Goal: Use online tool/utility: Utilize a website feature to perform a specific function

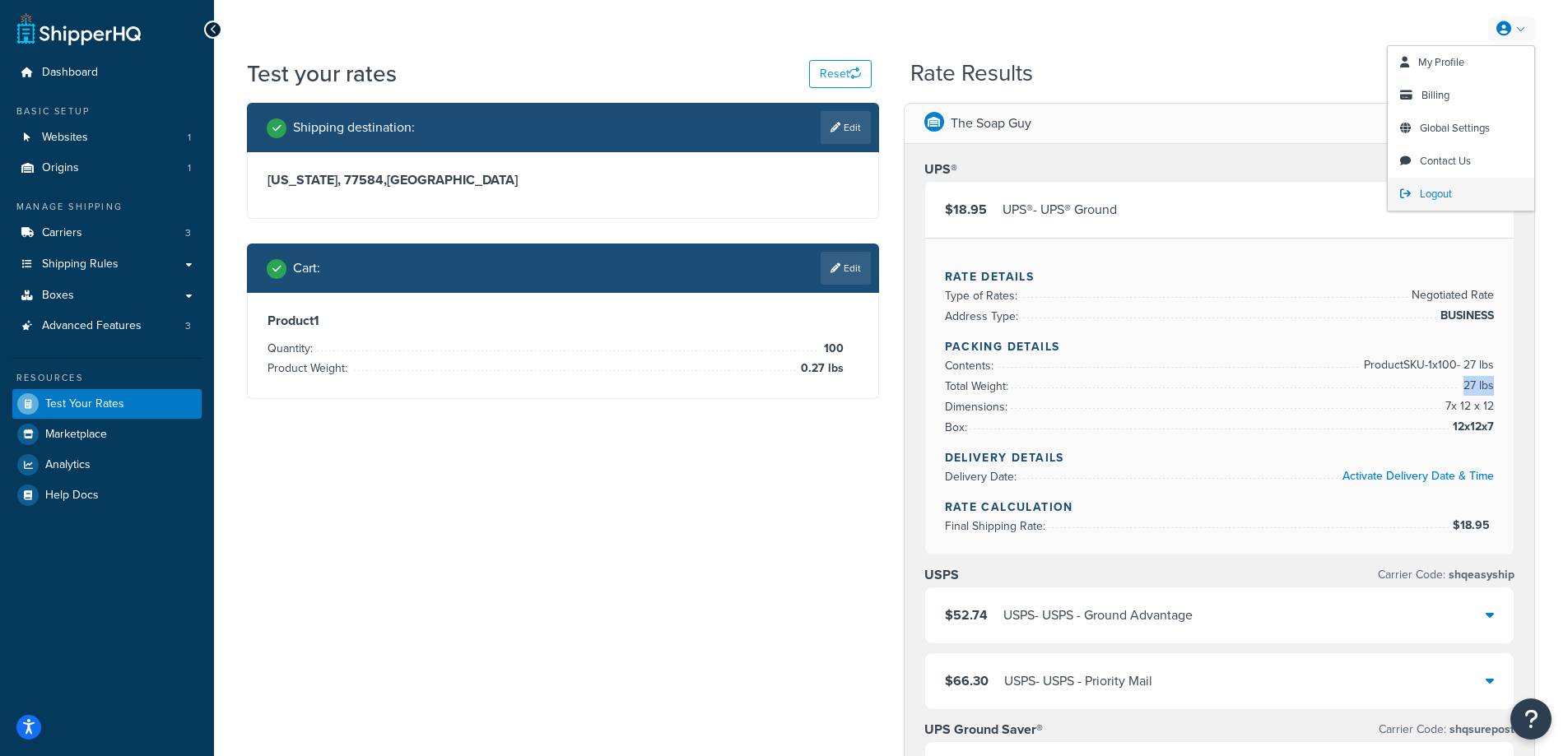
click at [1439, 194] on span "Logout" at bounding box center [1435, 194] width 32 height 15
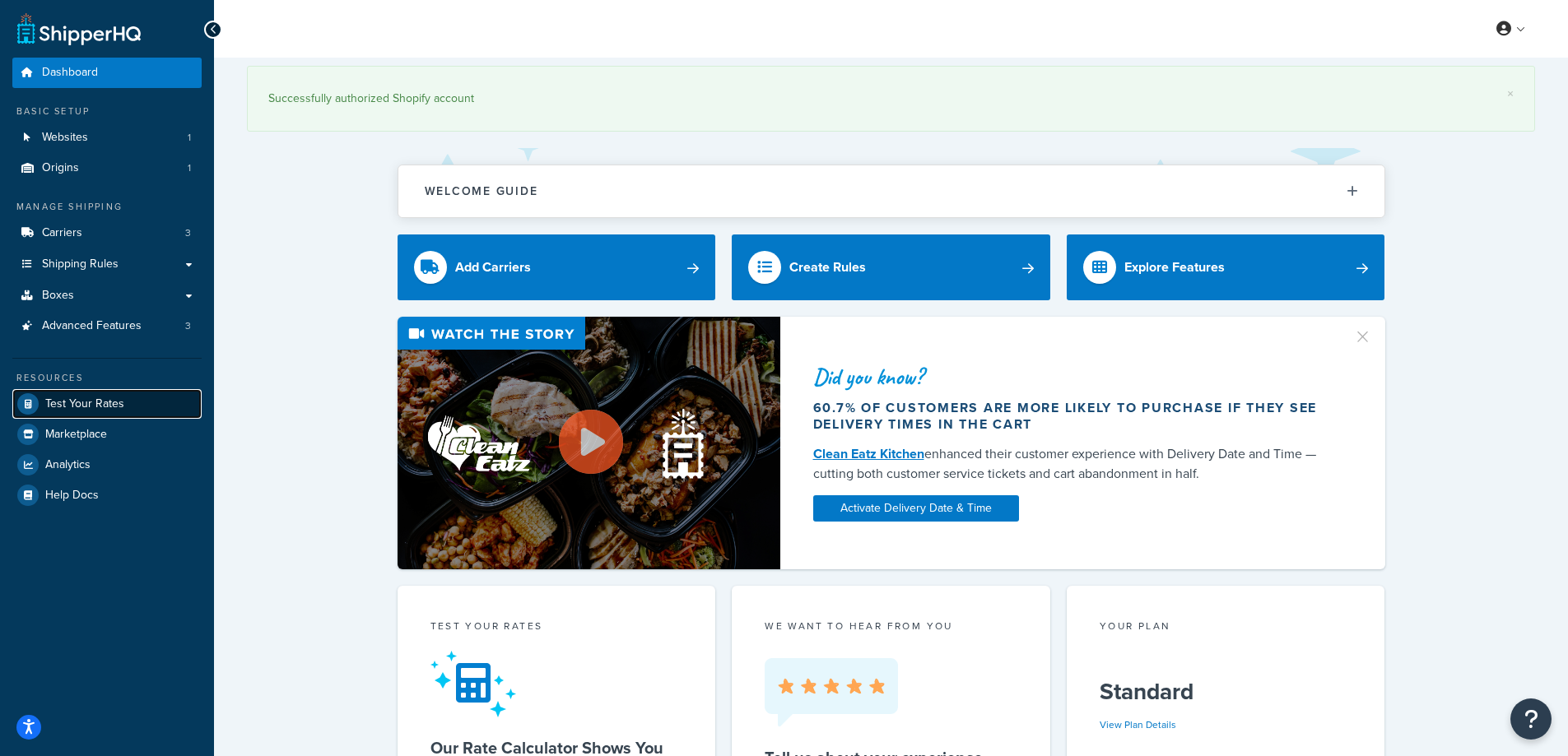
click at [105, 404] on span "Test Your Rates" at bounding box center [84, 403] width 79 height 14
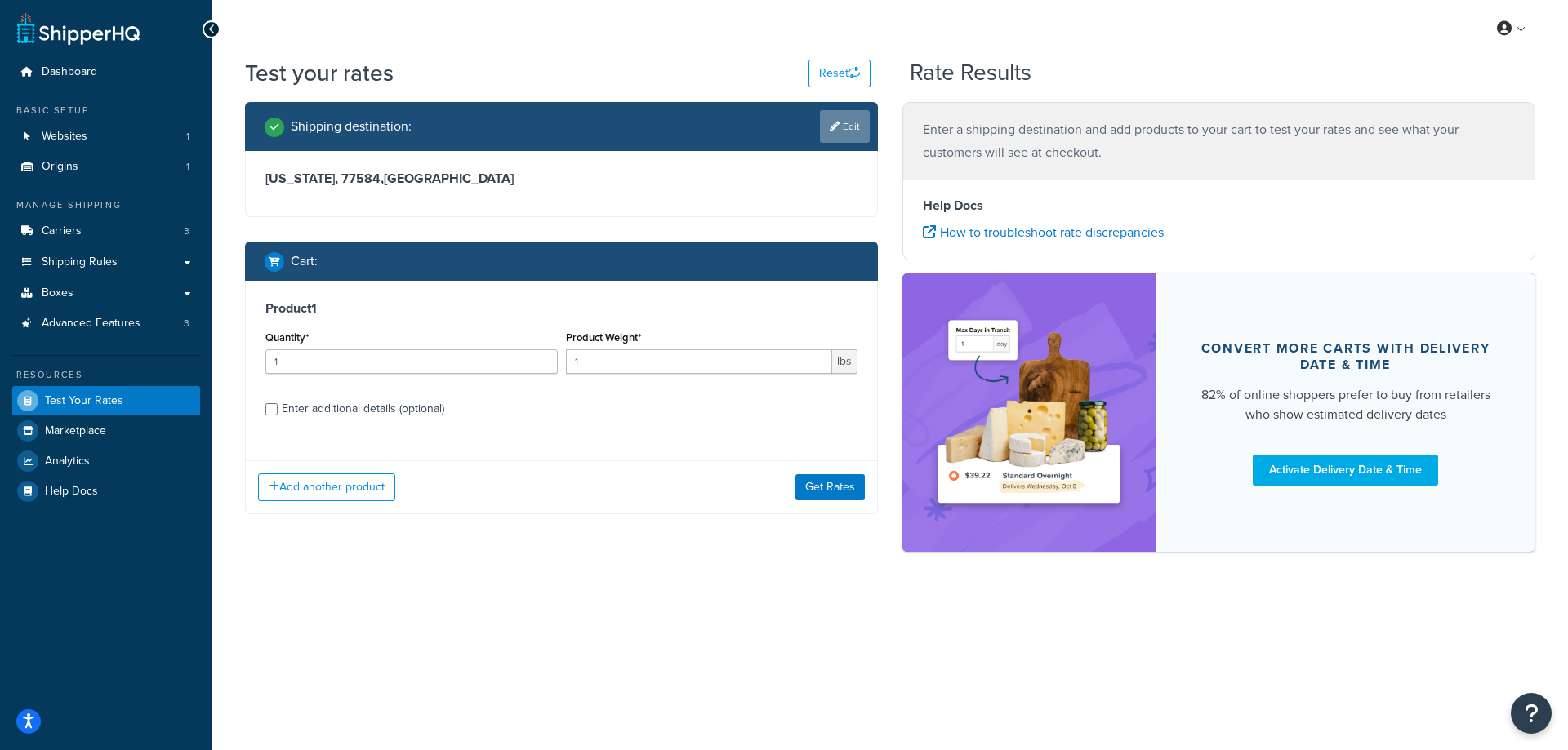
click at [838, 128] on link "Edit" at bounding box center [844, 126] width 49 height 32
select select "TX"
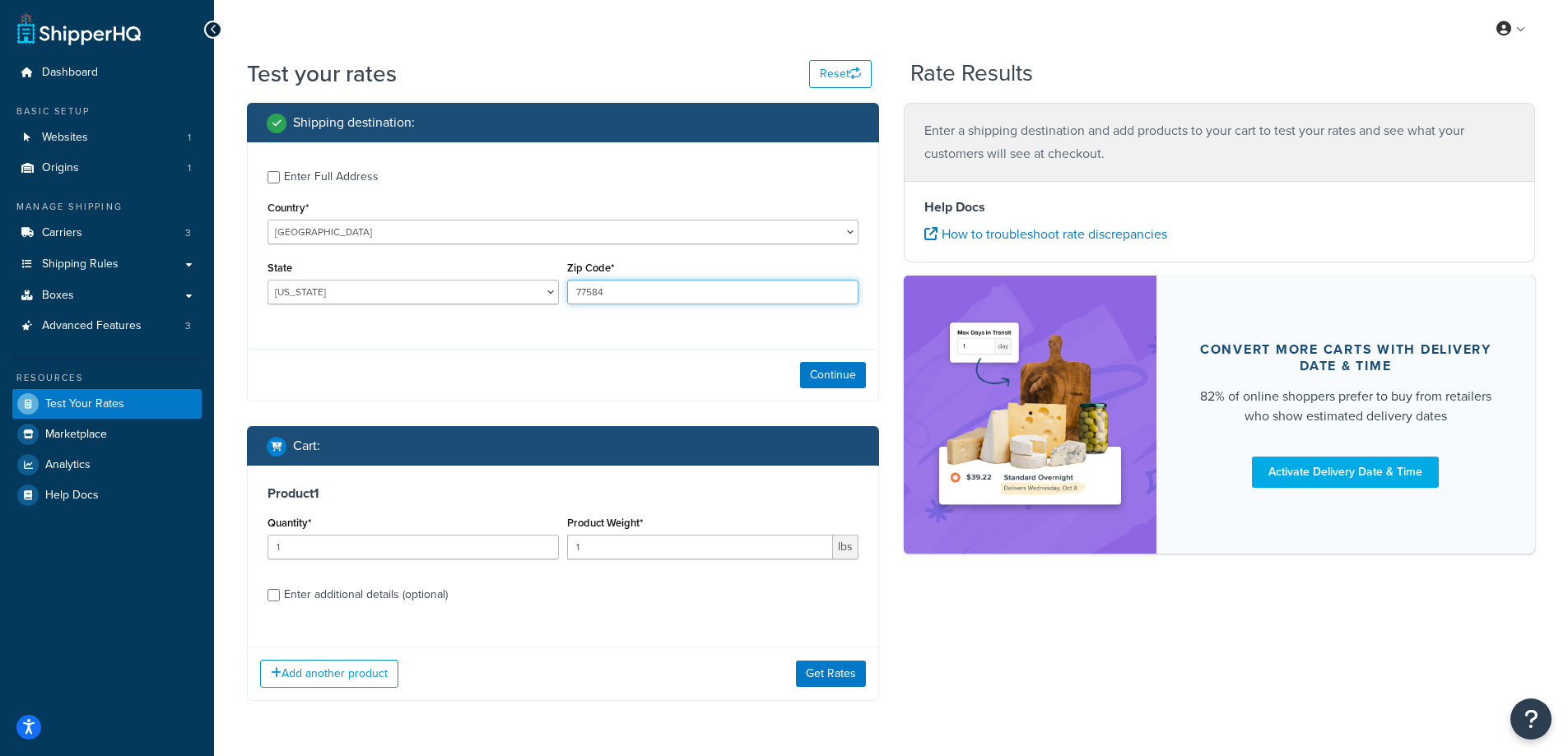
drag, startPoint x: 603, startPoint y: 291, endPoint x: 559, endPoint y: 291, distance: 44.0
click at [559, 291] on div "State Alabama Alaska American Samoa Arizona Arkansas Armed Forces Americas Arme…" at bounding box center [563, 287] width 599 height 60
paste input "320"
type input "32084"
click at [537, 325] on div "Enter Full Address Country* United States United Kingdom Afghanistan Åland Isla…" at bounding box center [563, 239] width 631 height 194
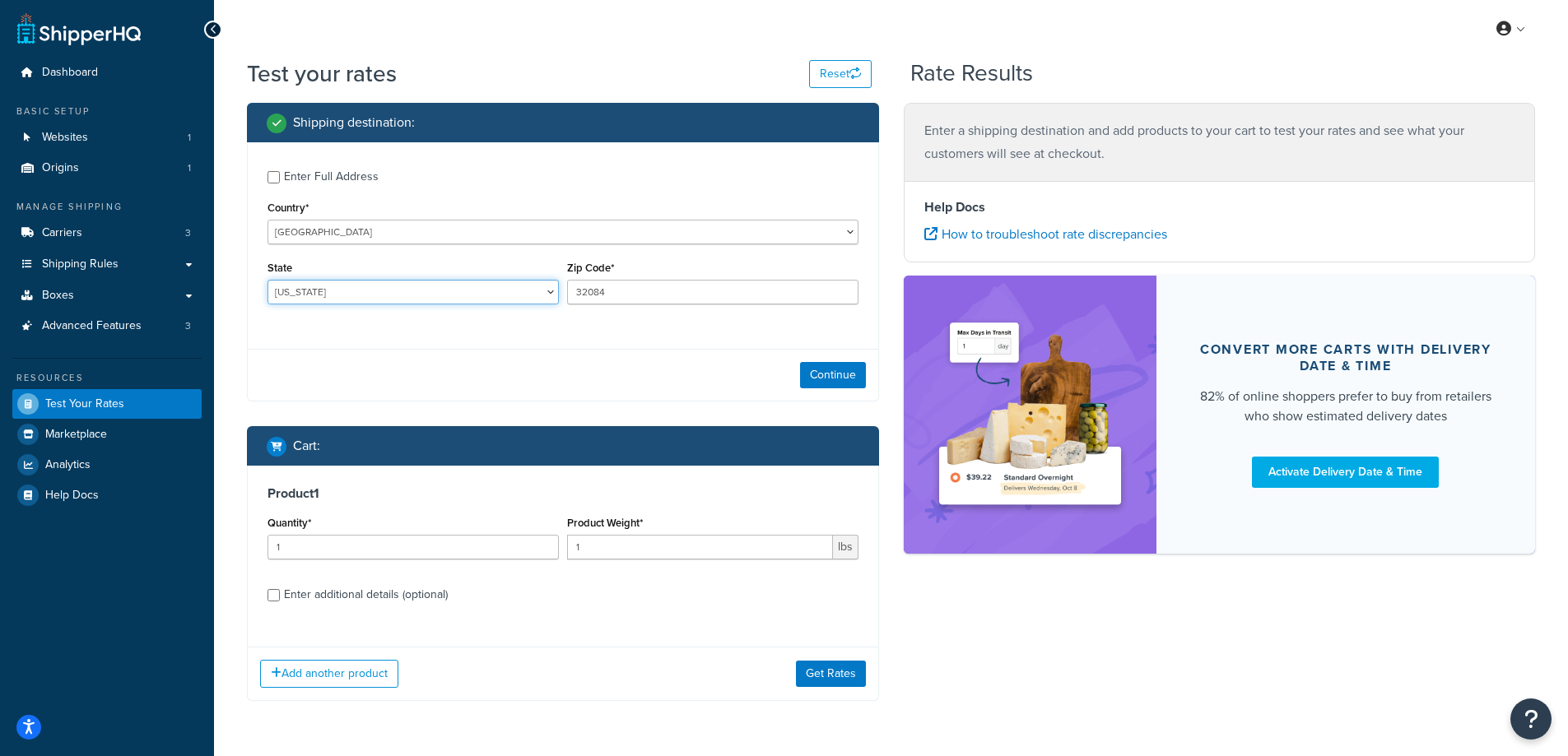
click at [375, 288] on select "Alabama Alaska American Samoa Arizona Arkansas Armed Forces Americas Armed Forc…" at bounding box center [413, 291] width 291 height 24
select select "FL"
click at [268, 279] on select "Alabama Alaska American Samoa Arizona Arkansas Armed Forces Americas Armed Forc…" at bounding box center [413, 291] width 291 height 24
click at [816, 372] on button "Continue" at bounding box center [832, 374] width 66 height 26
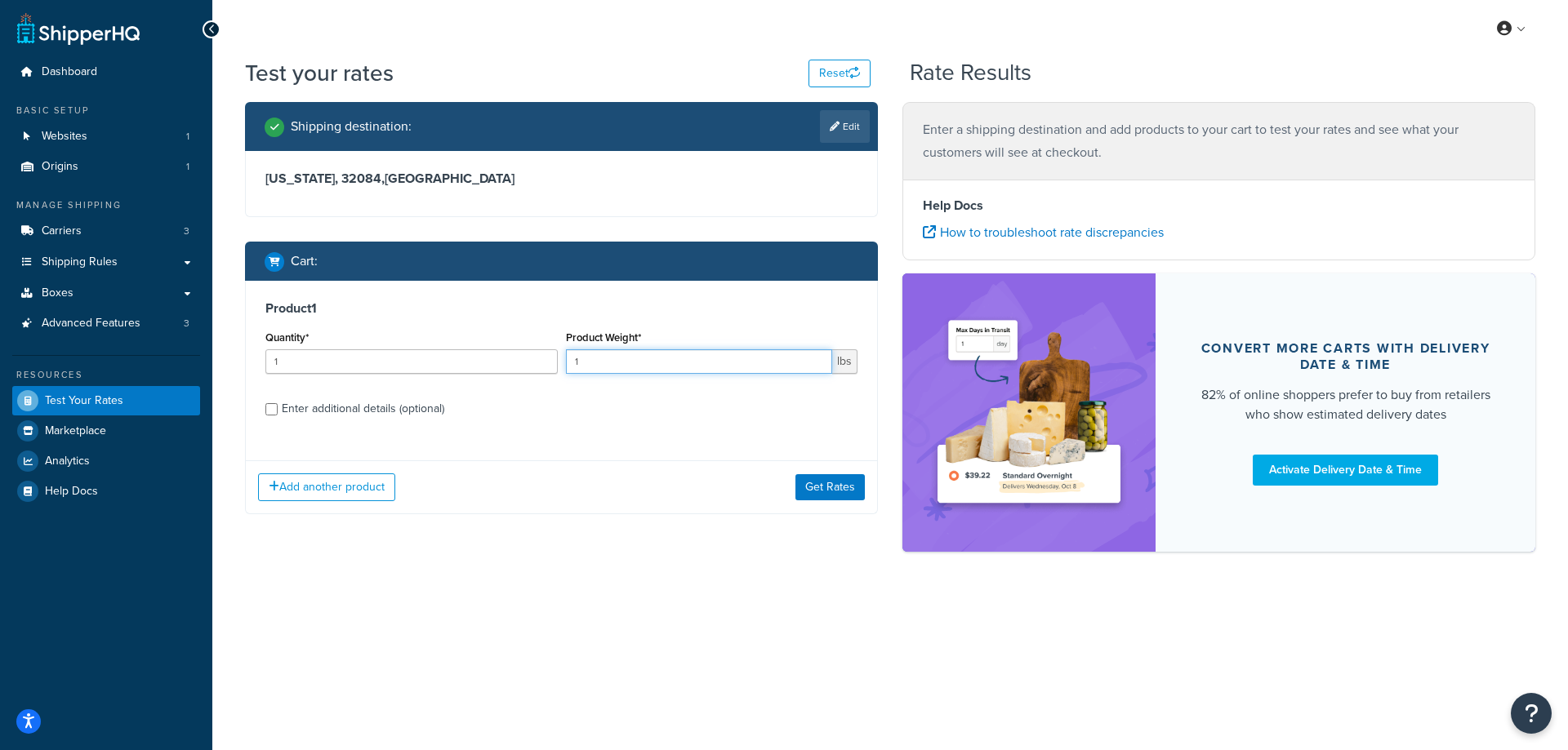
drag, startPoint x: 601, startPoint y: 362, endPoint x: 557, endPoint y: 362, distance: 44.0
click at [557, 362] on div "Quantity* 1 Product Weight* 1 lbs" at bounding box center [561, 356] width 600 height 59
paste input "0.30"
type input "0.30"
click at [465, 365] on input "1" at bounding box center [412, 361] width 293 height 24
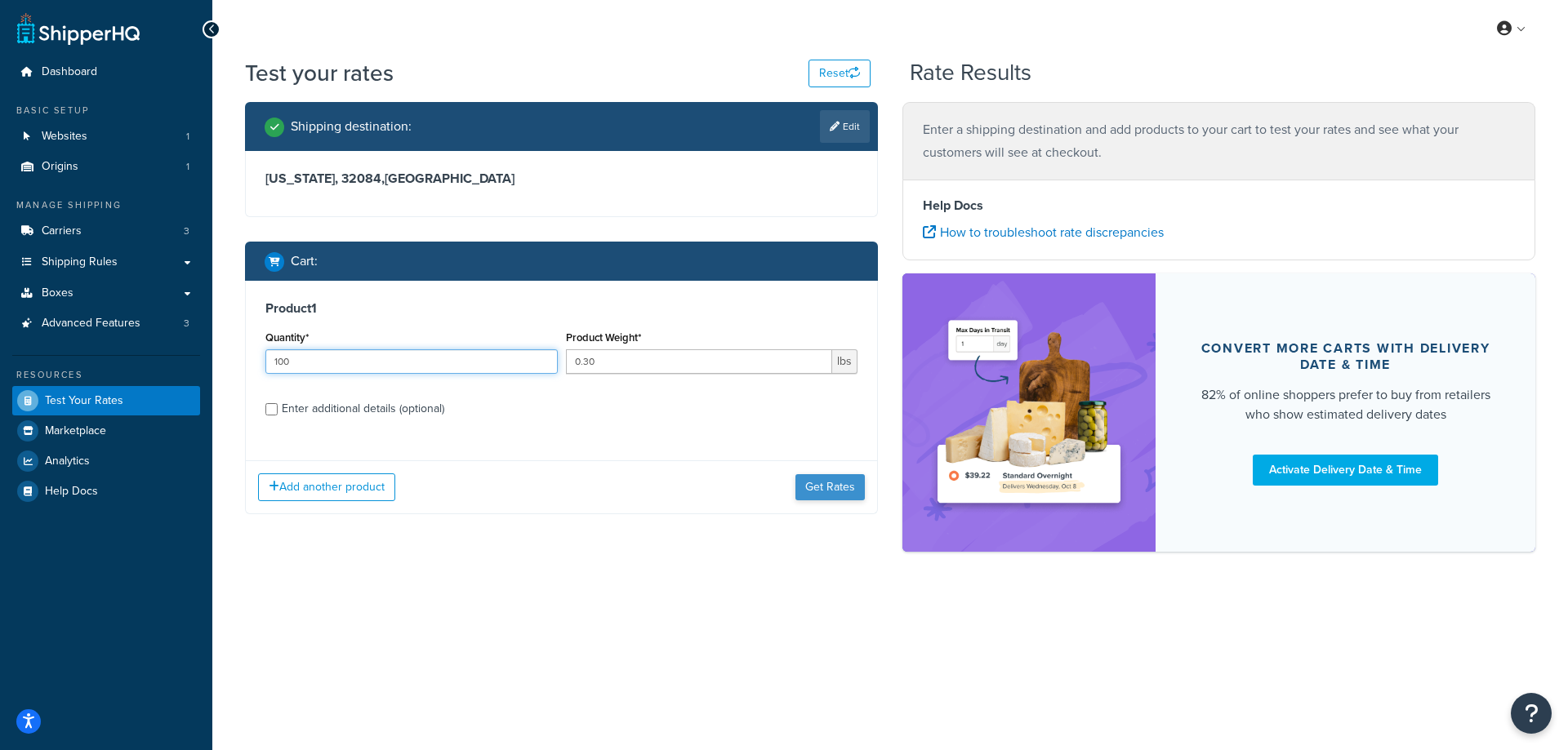
type input "100"
click at [819, 492] on button "Get Rates" at bounding box center [829, 487] width 69 height 26
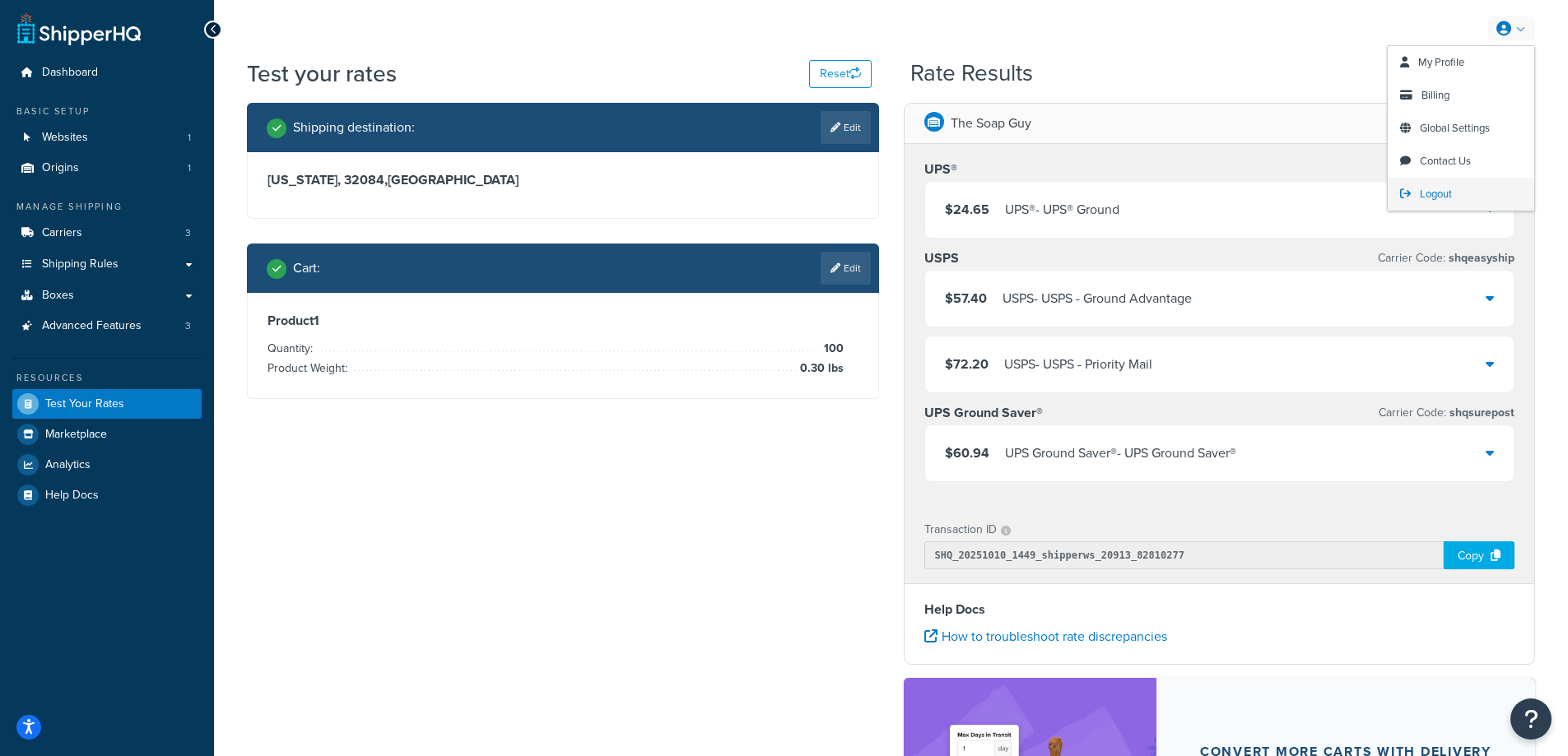
click at [1436, 194] on span "Logout" at bounding box center [1435, 194] width 32 height 15
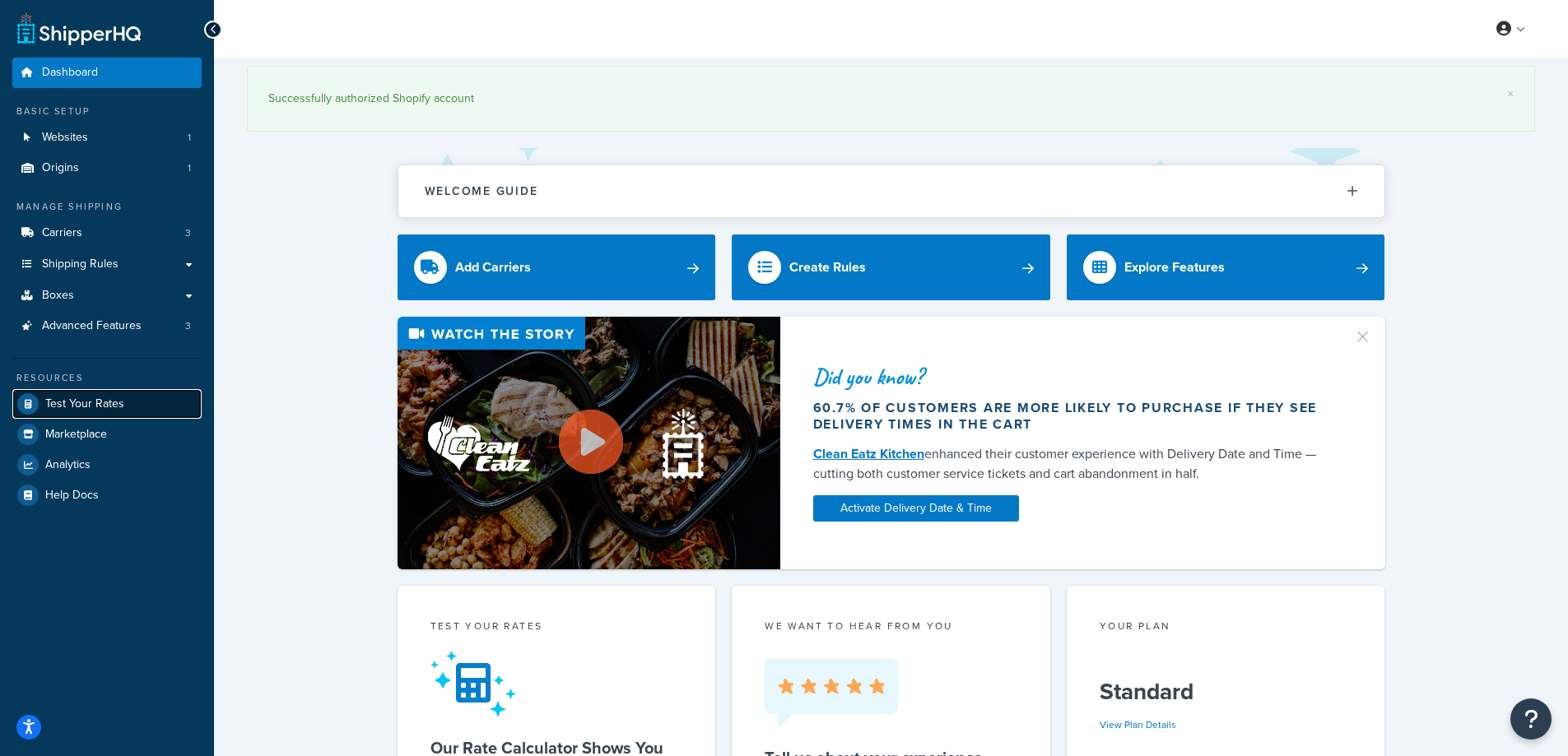
click at [98, 404] on span "Test Your Rates" at bounding box center [84, 403] width 79 height 14
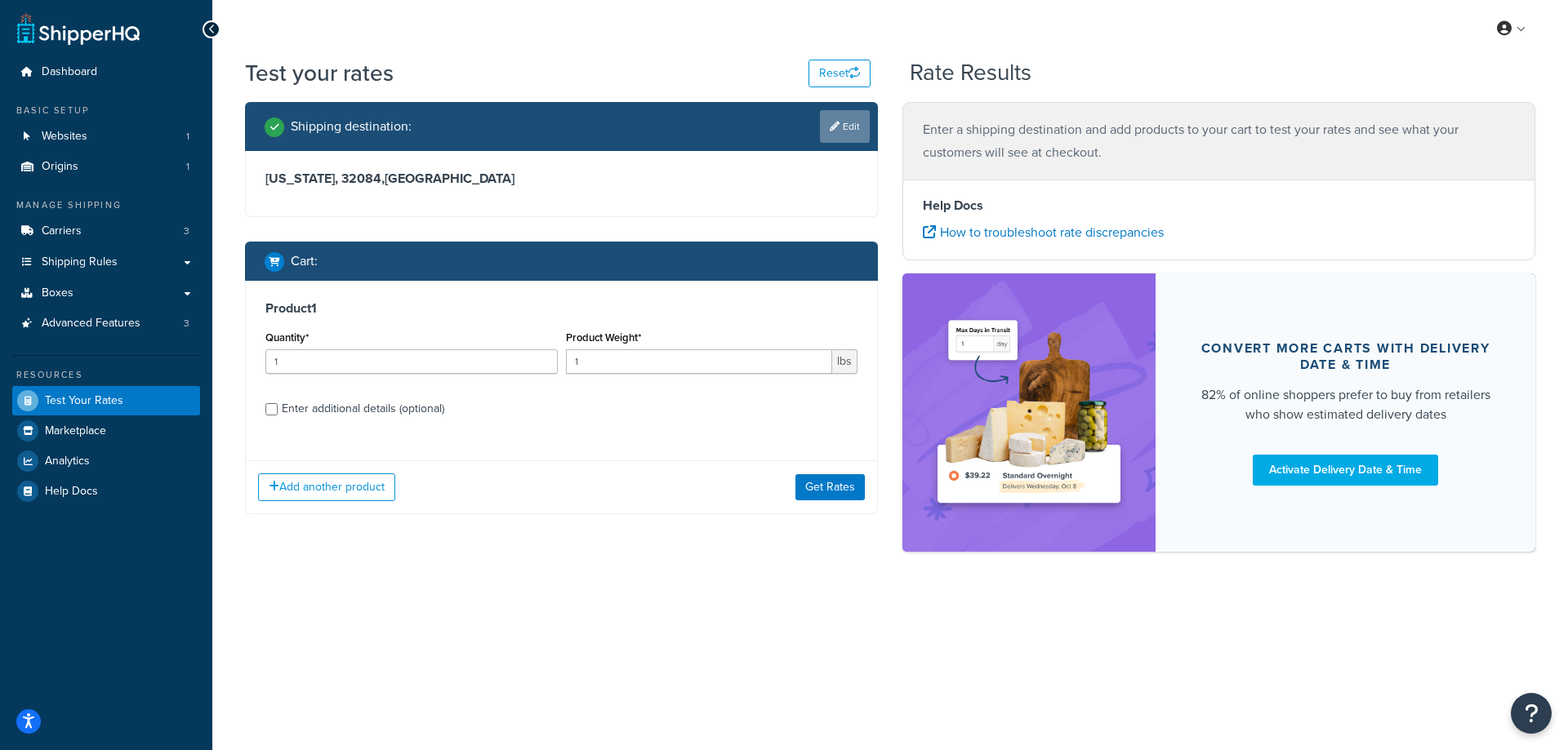
click at [851, 128] on link "Edit" at bounding box center [844, 126] width 49 height 32
select select "FL"
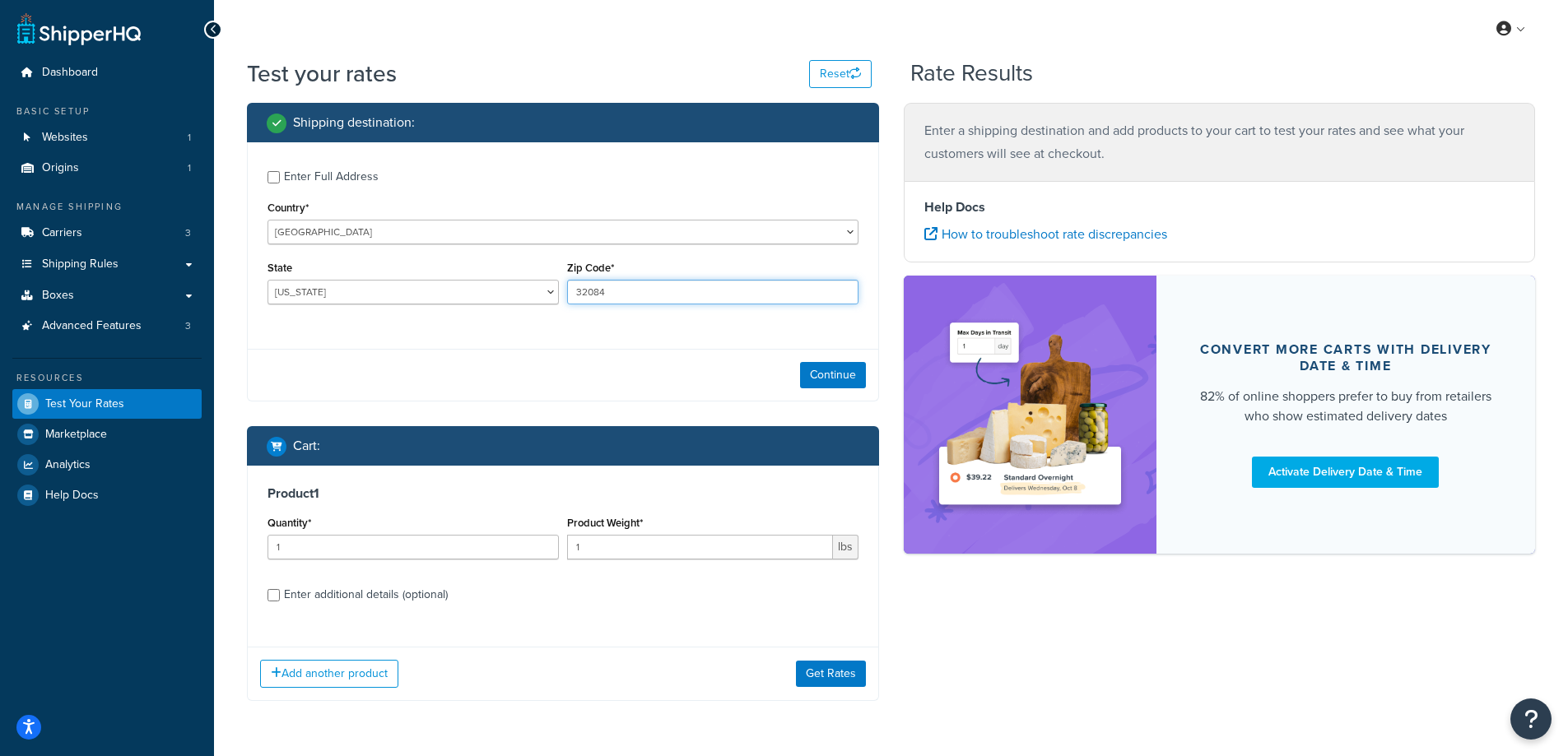
drag, startPoint x: 639, startPoint y: 283, endPoint x: 573, endPoint y: 288, distance: 66.2
click at [573, 288] on input "32084" at bounding box center [713, 291] width 291 height 24
paste input "68430"
type input "68430"
click at [450, 334] on div "Enter Full Address Country* United States United Kingdom Afghanistan Åland Isla…" at bounding box center [563, 239] width 631 height 194
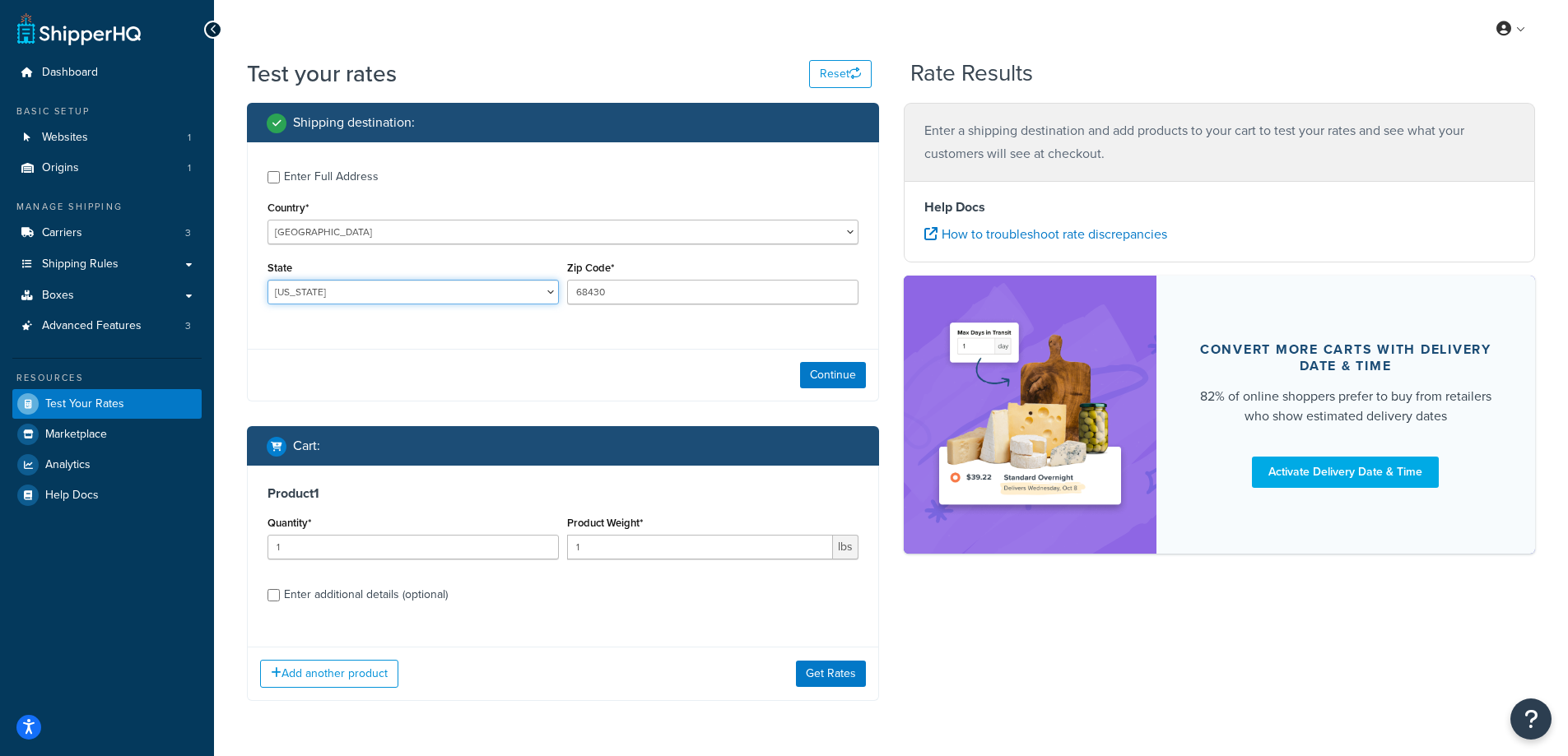
click at [310, 287] on select "Alabama Alaska American Samoa Arizona Arkansas Armed Forces Americas Armed Forc…" at bounding box center [413, 291] width 291 height 24
select select "NE"
click at [268, 279] on select "Alabama Alaska American Samoa Arizona Arkansas Armed Forces Americas Armed Forc…" at bounding box center [413, 291] width 291 height 24
click at [232, 389] on div "Test your rates Reset Rate Results Shipping destination : Enter Full Address Co…" at bounding box center [891, 412] width 1354 height 709
click at [825, 374] on button "Continue" at bounding box center [832, 374] width 66 height 26
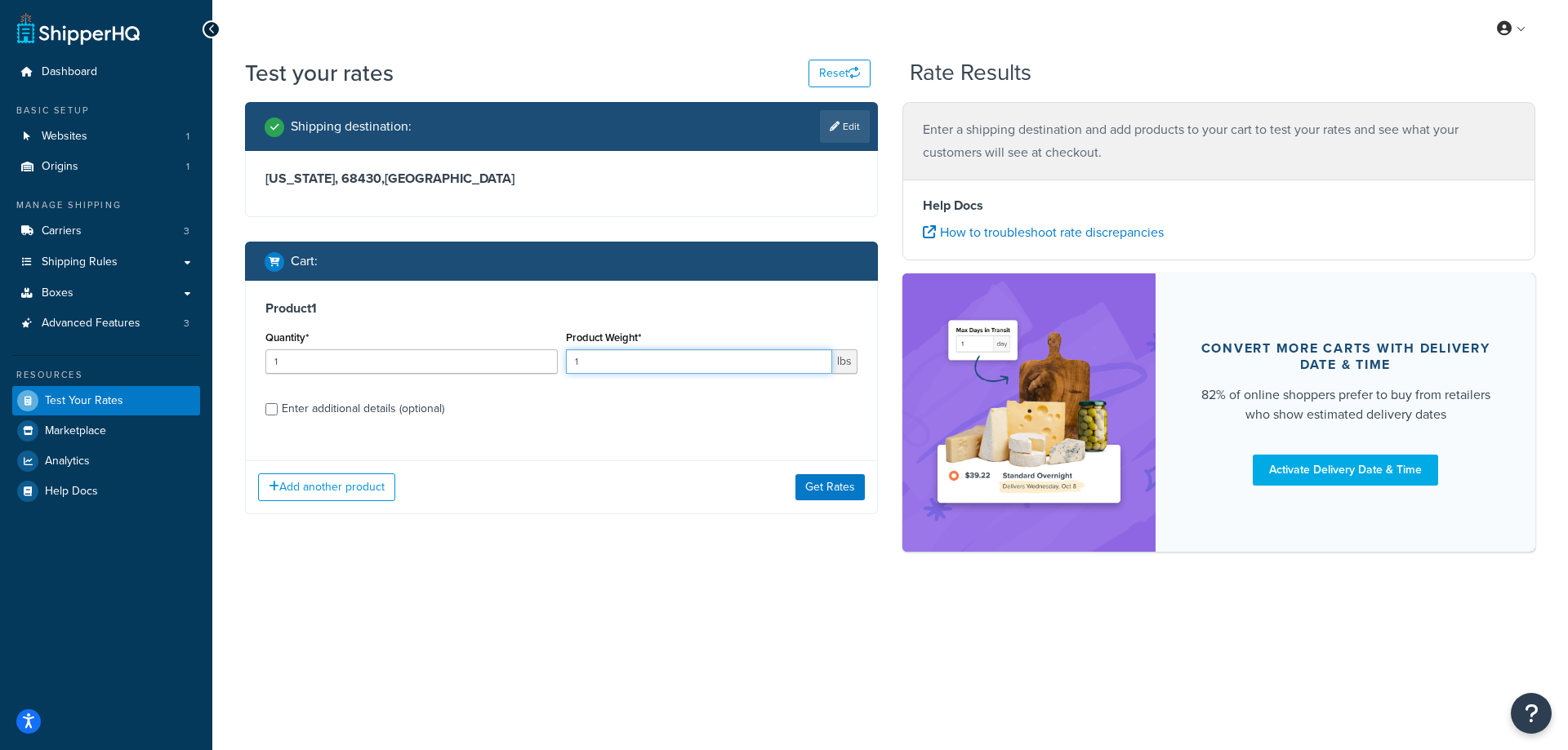
drag, startPoint x: 633, startPoint y: 359, endPoint x: 574, endPoint y: 359, distance: 59.0
click at [574, 359] on input "1" at bounding box center [698, 361] width 267 height 24
paste input "0.16"
type input "0.16"
click at [470, 359] on input "1" at bounding box center [412, 361] width 293 height 24
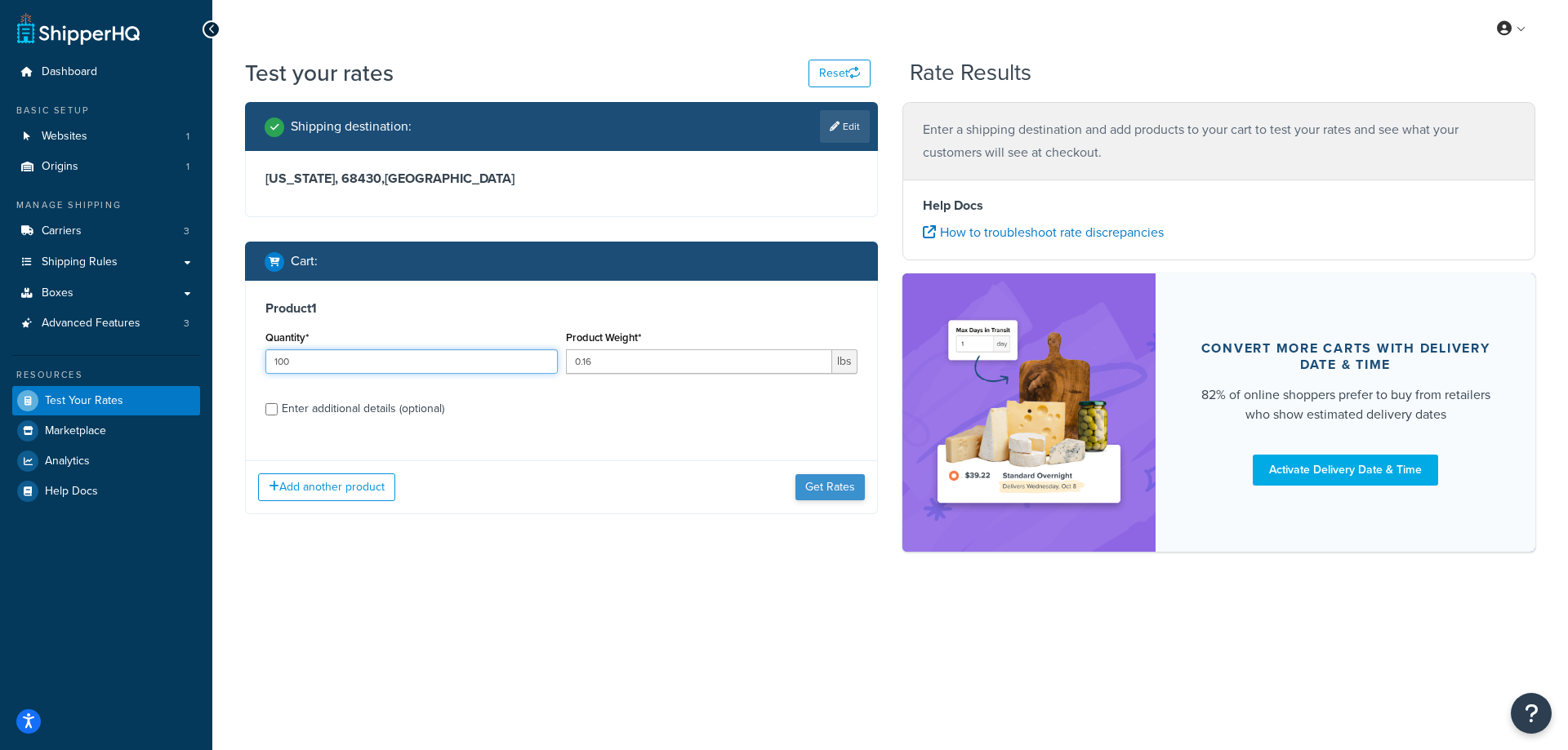
type input "100"
click at [820, 486] on button "Get Rates" at bounding box center [829, 487] width 69 height 26
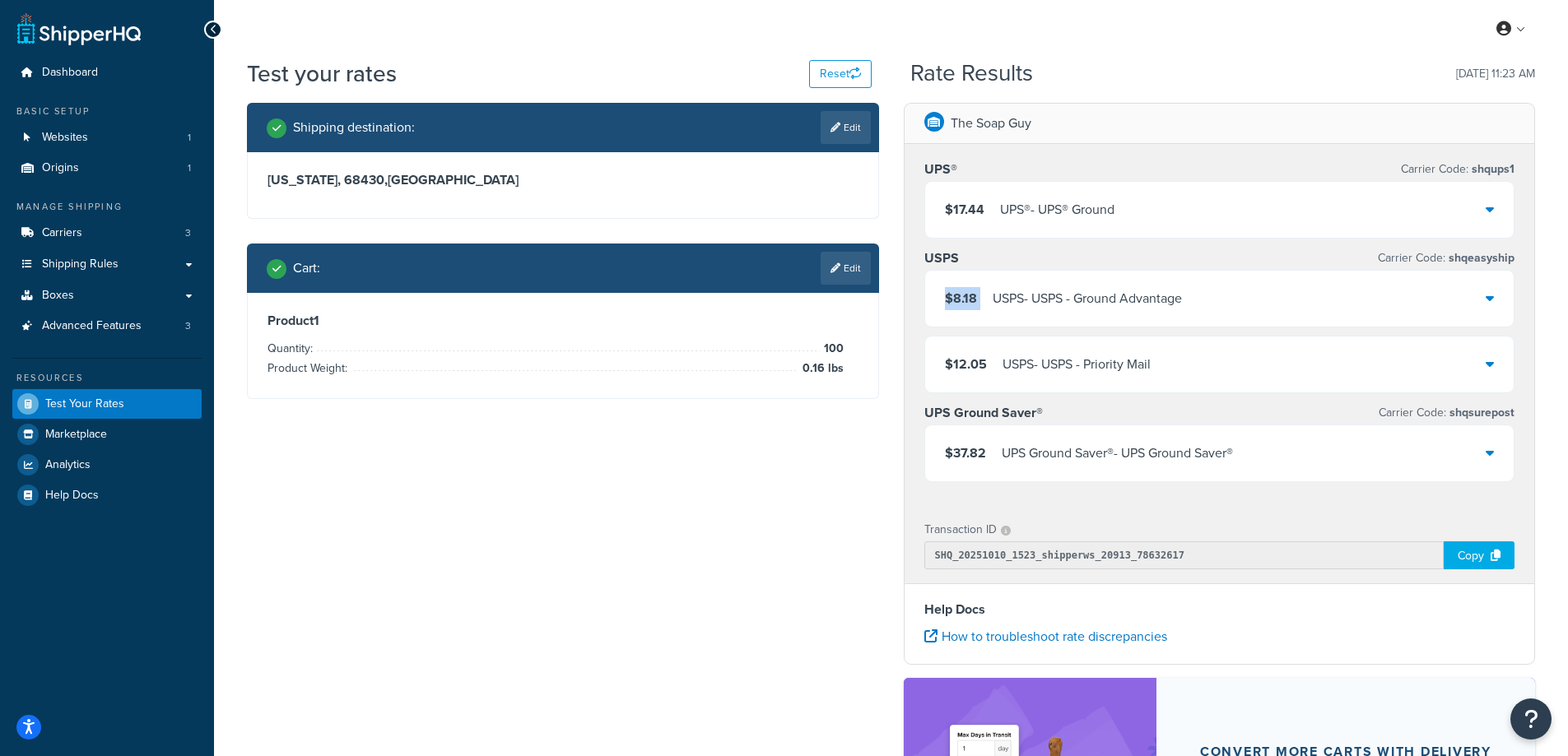
drag, startPoint x: 984, startPoint y: 297, endPoint x: 941, endPoint y: 304, distance: 43.6
click at [941, 304] on div "$8.18 USPS - USPS - Ground Advantage" at bounding box center [1219, 298] width 589 height 56
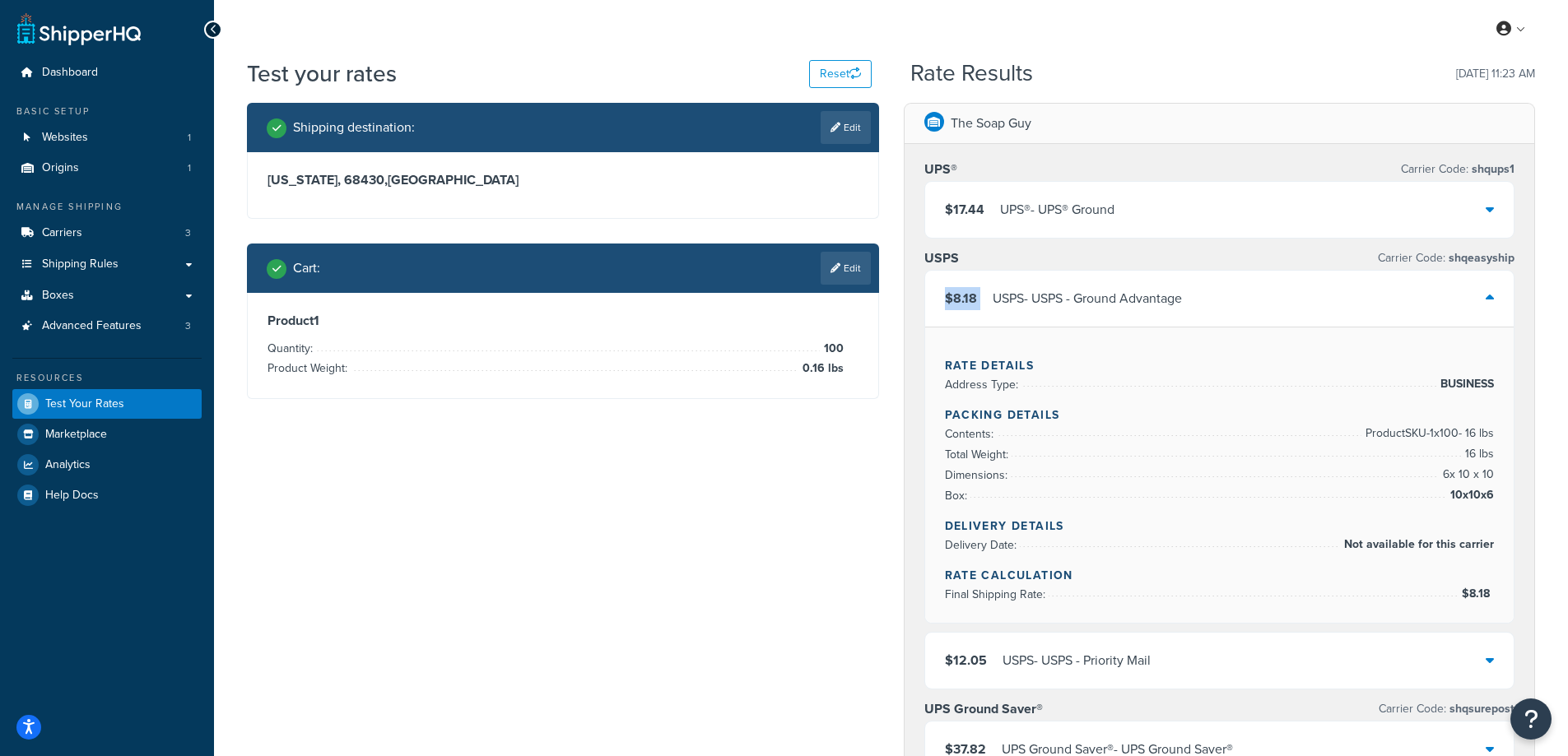
copy span "$8.18"
drag, startPoint x: 1058, startPoint y: 420, endPoint x: 907, endPoint y: 421, distance: 151.0
click at [907, 421] on div "UPS® Carrier Code: shqups1 $17.44 UPS® - UPS® Ground USPS Carrier Code: shqeasy…" at bounding box center [1220, 472] width 631 height 657
copy h4 "Packing Details"
click at [1492, 492] on div "Rate Details Address Type: BUSINESS Packing Details Contents: Product SKU-1 x 1…" at bounding box center [1219, 474] width 589 height 296
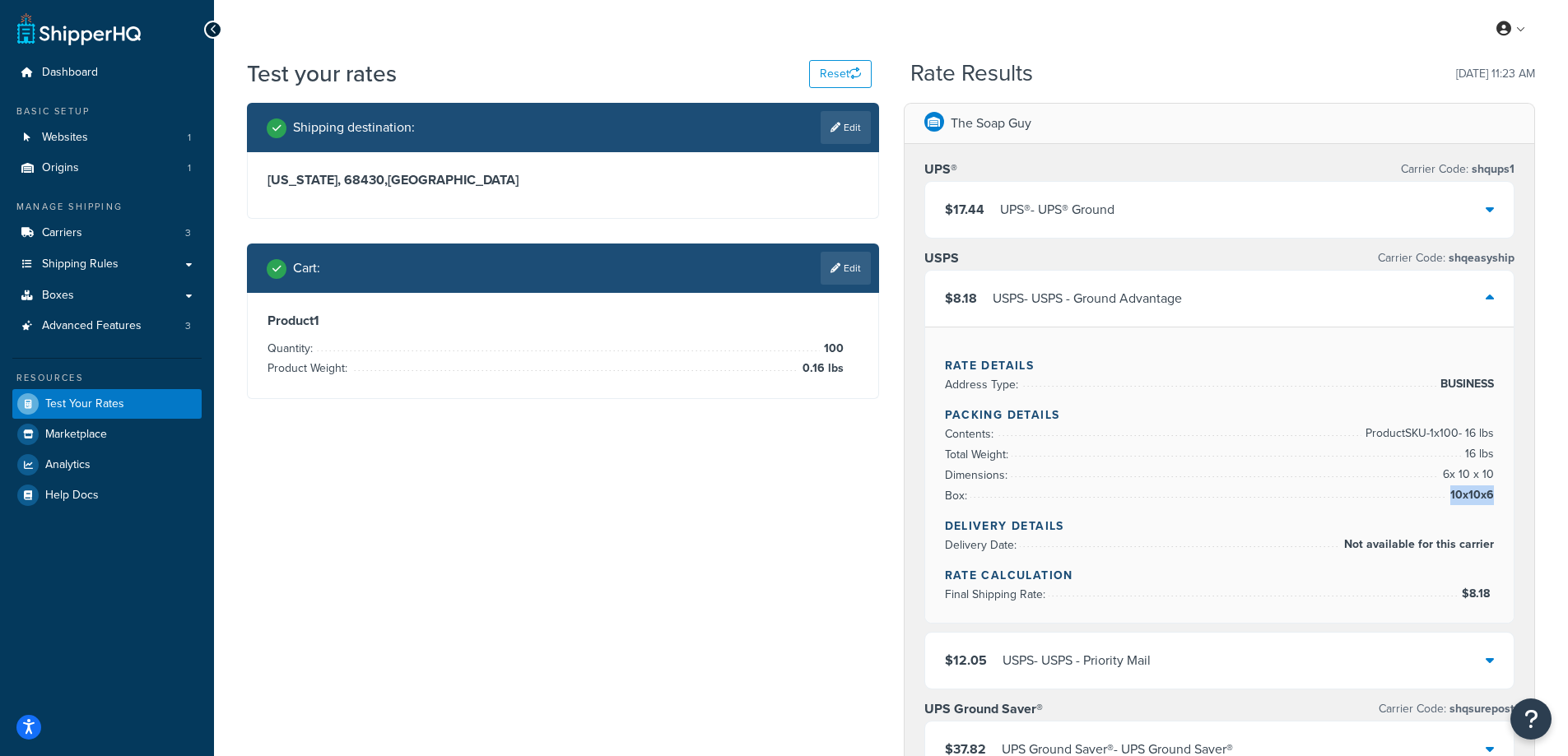
copy li "10x10x6"
click at [1492, 451] on div "Rate Details Address Type: BUSINESS Packing Details Contents: Product SKU-1 x 1…" at bounding box center [1219, 474] width 589 height 296
copy li "16 lbs"
click at [848, 122] on link "Edit" at bounding box center [845, 128] width 50 height 33
select select "NE"
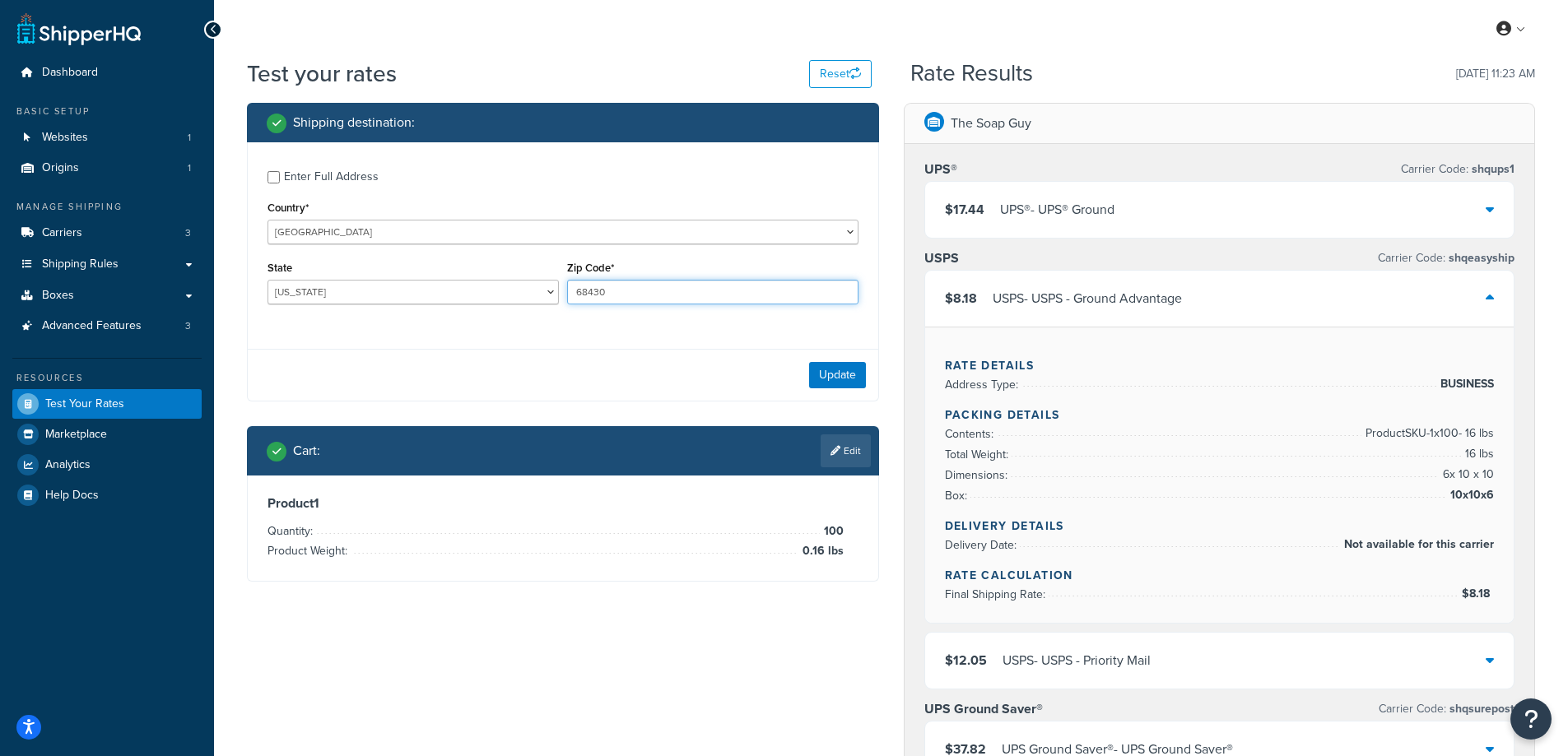
drag, startPoint x: 643, startPoint y: 297, endPoint x: 551, endPoint y: 299, distance: 92.0
click at [551, 299] on div "State Alabama Alaska American Samoa Arizona Arkansas Armed Forces Americas Arme…" at bounding box center [563, 287] width 599 height 60
paste input "77586"
type input "77586"
click at [504, 326] on div "Enter Full Address Country* United States United Kingdom Afghanistan Åland Isla…" at bounding box center [563, 239] width 631 height 194
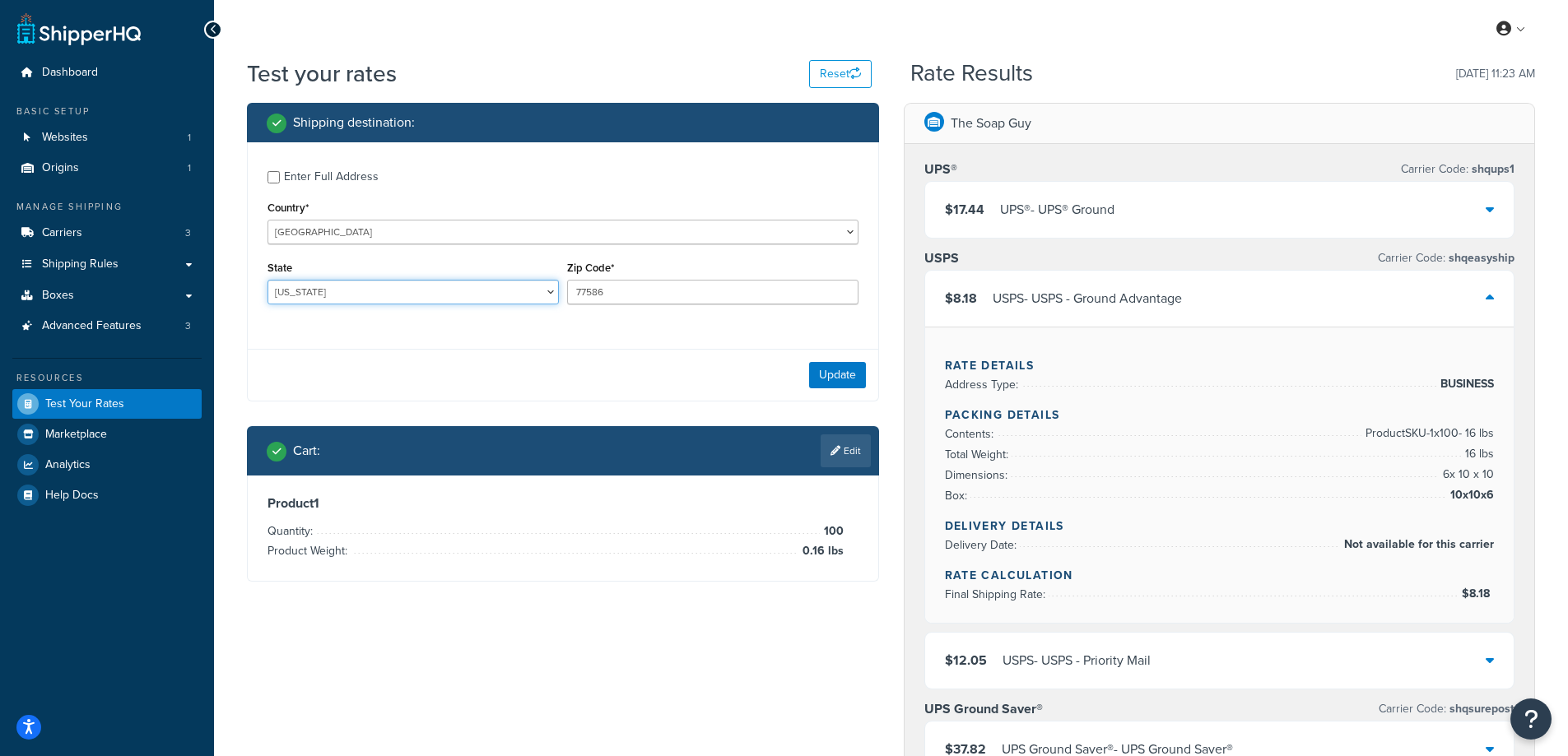
click at [342, 285] on select "Alabama Alaska American Samoa Arizona Arkansas Armed Forces Americas Armed Forc…" at bounding box center [413, 291] width 291 height 24
select select "TX"
click at [268, 279] on select "Alabama Alaska American Samoa Arizona Arkansas Armed Forces Americas Armed Forc…" at bounding box center [413, 291] width 291 height 24
click at [236, 642] on div "Shipping destination : Enter Full Address Country* United States United Kingdom…" at bounding box center [890, 685] width 1313 height 1166
click at [826, 373] on button "Update" at bounding box center [837, 374] width 57 height 26
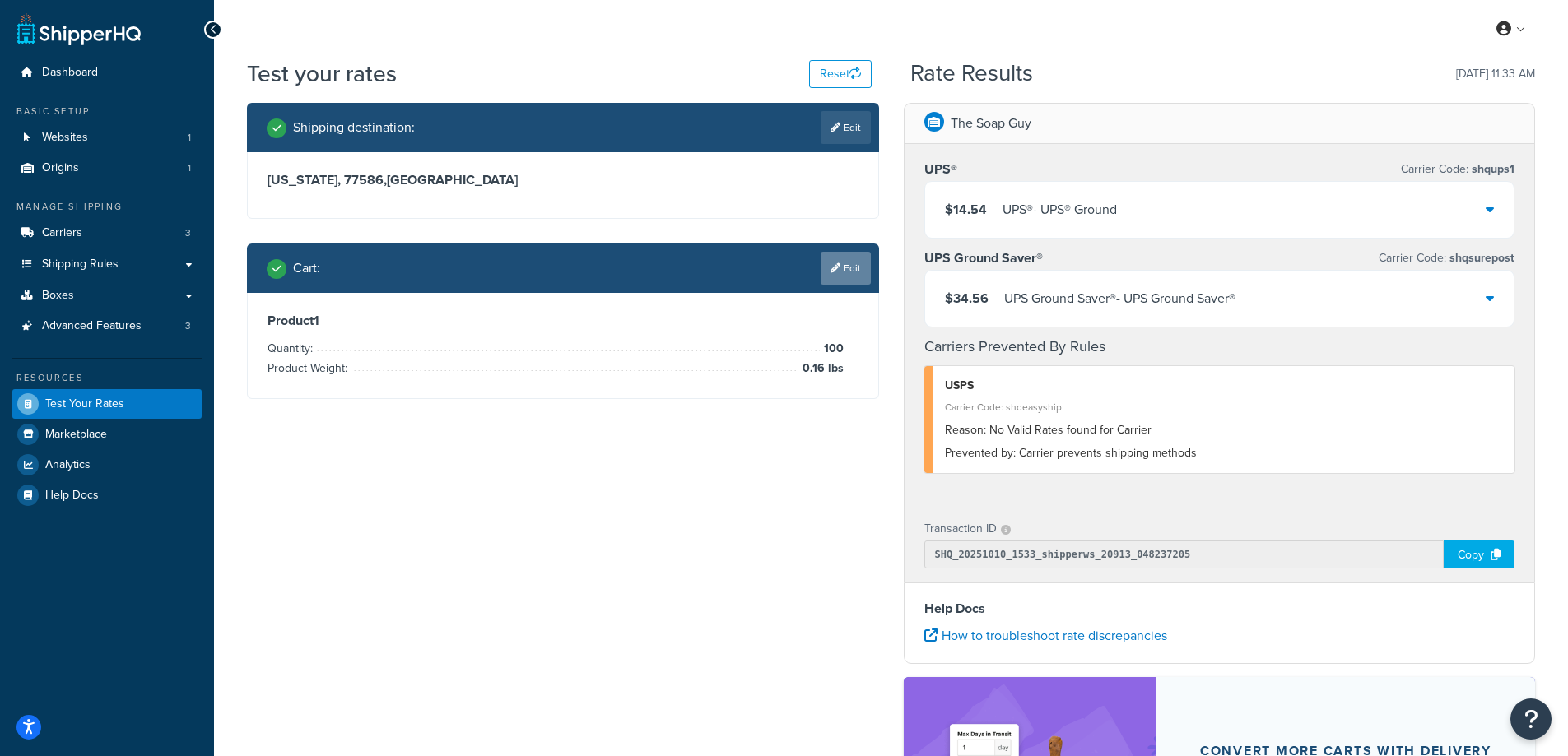
click at [854, 269] on link "Edit" at bounding box center [845, 268] width 50 height 33
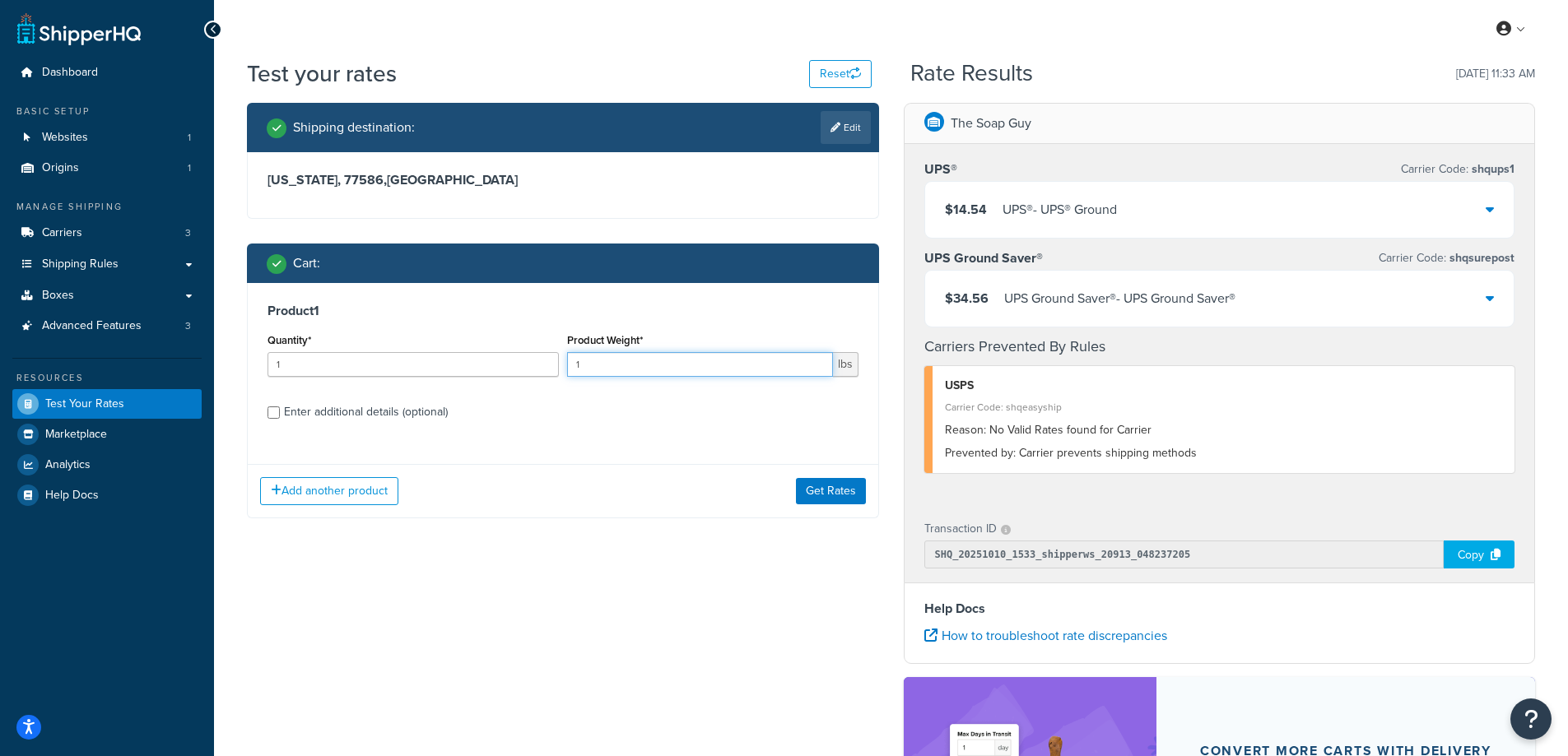
drag, startPoint x: 606, startPoint y: 364, endPoint x: 554, endPoint y: 366, distance: 52.0
click at [554, 366] on div "Quantity* 1 Product Weight* 1 lbs" at bounding box center [563, 359] width 599 height 60
paste input "0.30"
type input "0.30"
click at [442, 361] on input "1" at bounding box center [413, 364] width 291 height 24
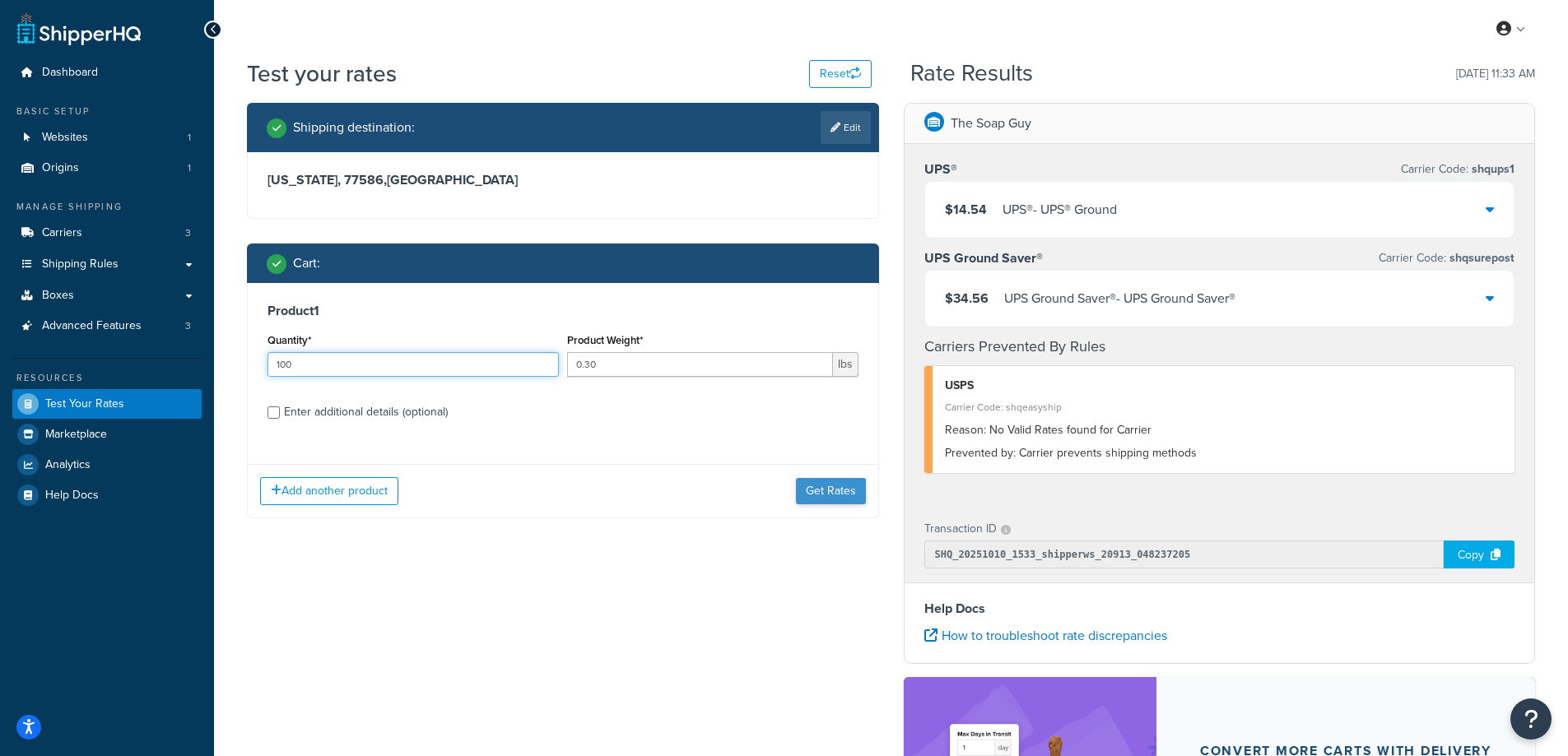
type input "100"
click at [845, 489] on button "Get Rates" at bounding box center [831, 491] width 70 height 26
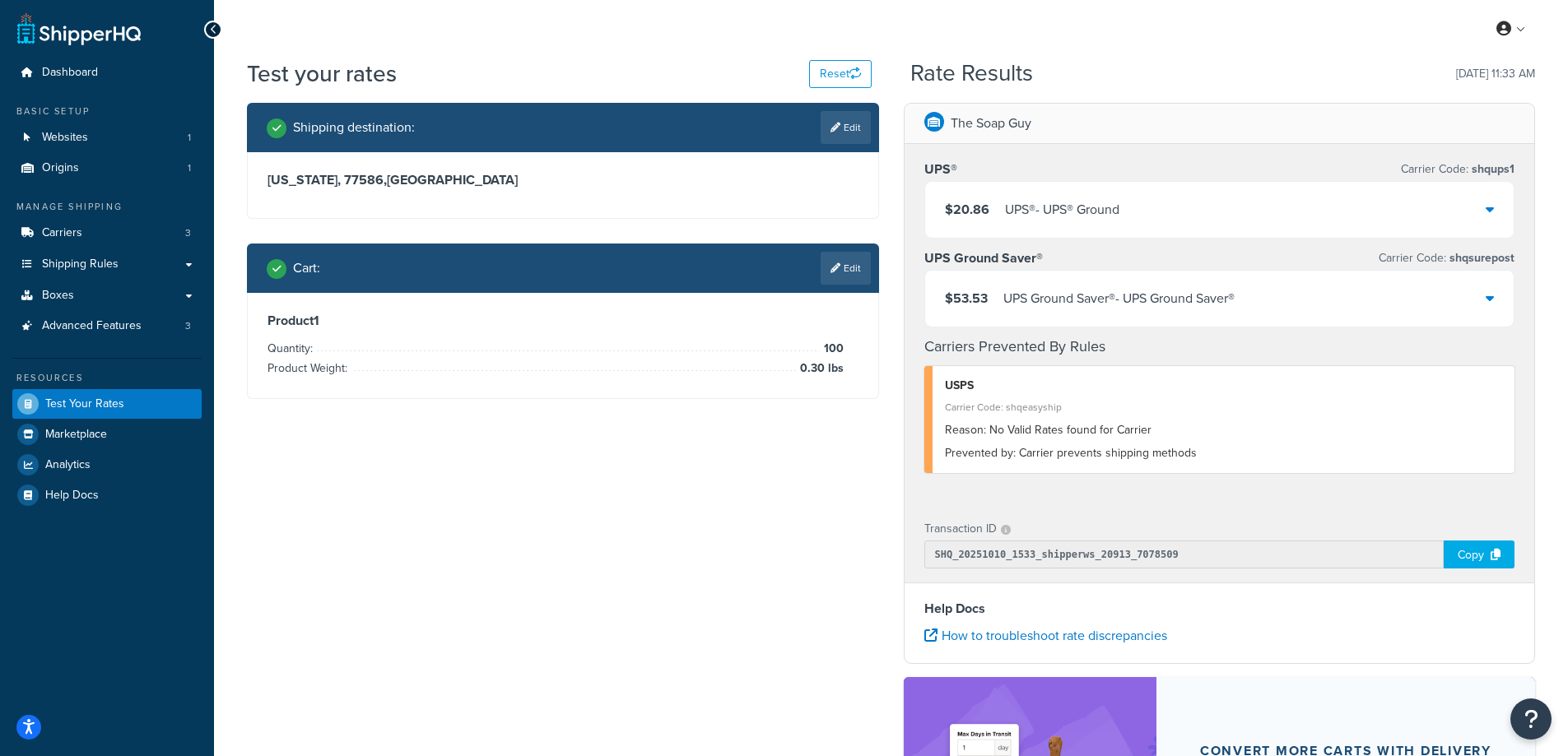
click at [1155, 213] on div "$20.86 UPS® - UPS® Ground" at bounding box center [1219, 210] width 589 height 56
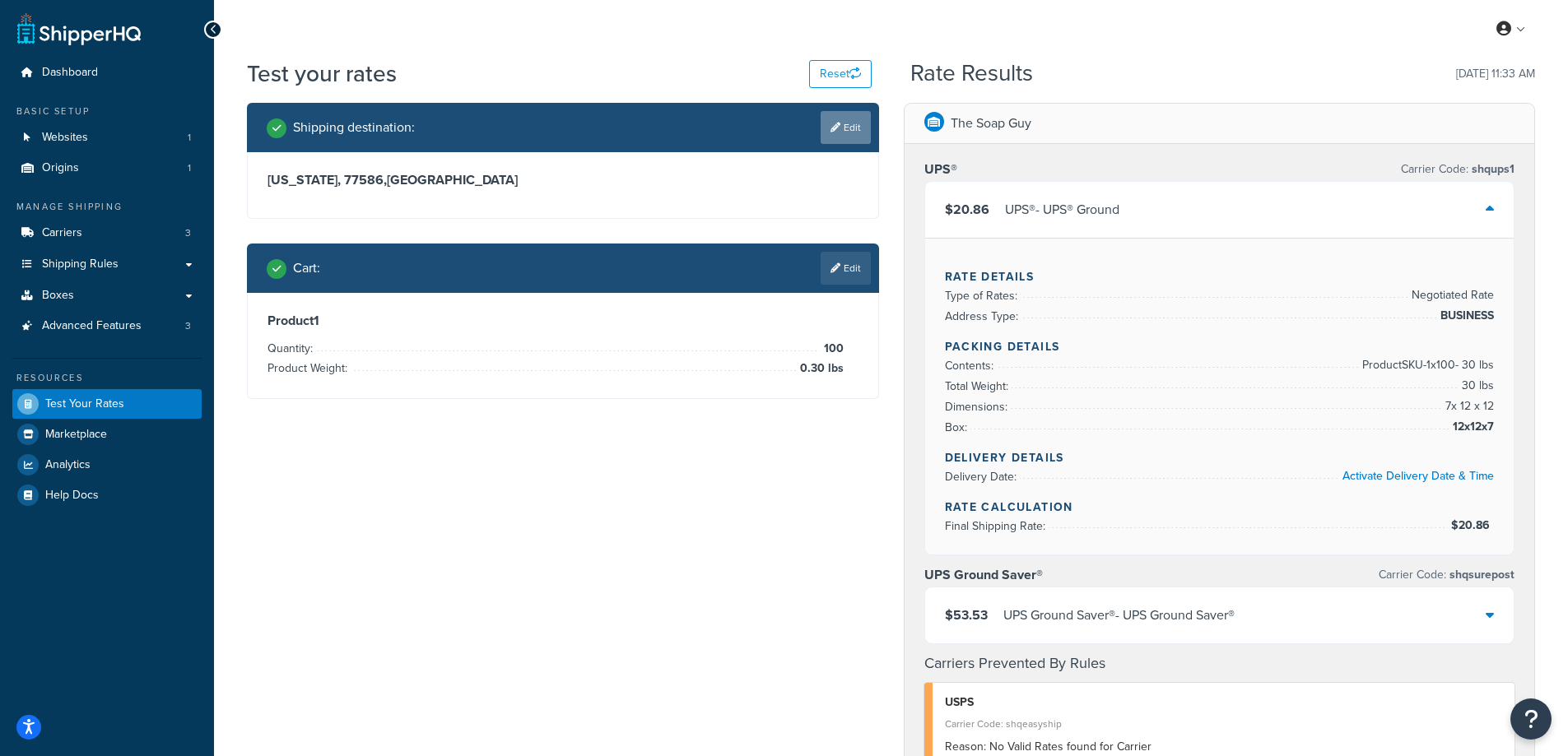
click at [843, 129] on link "Edit" at bounding box center [845, 128] width 50 height 33
select select "TX"
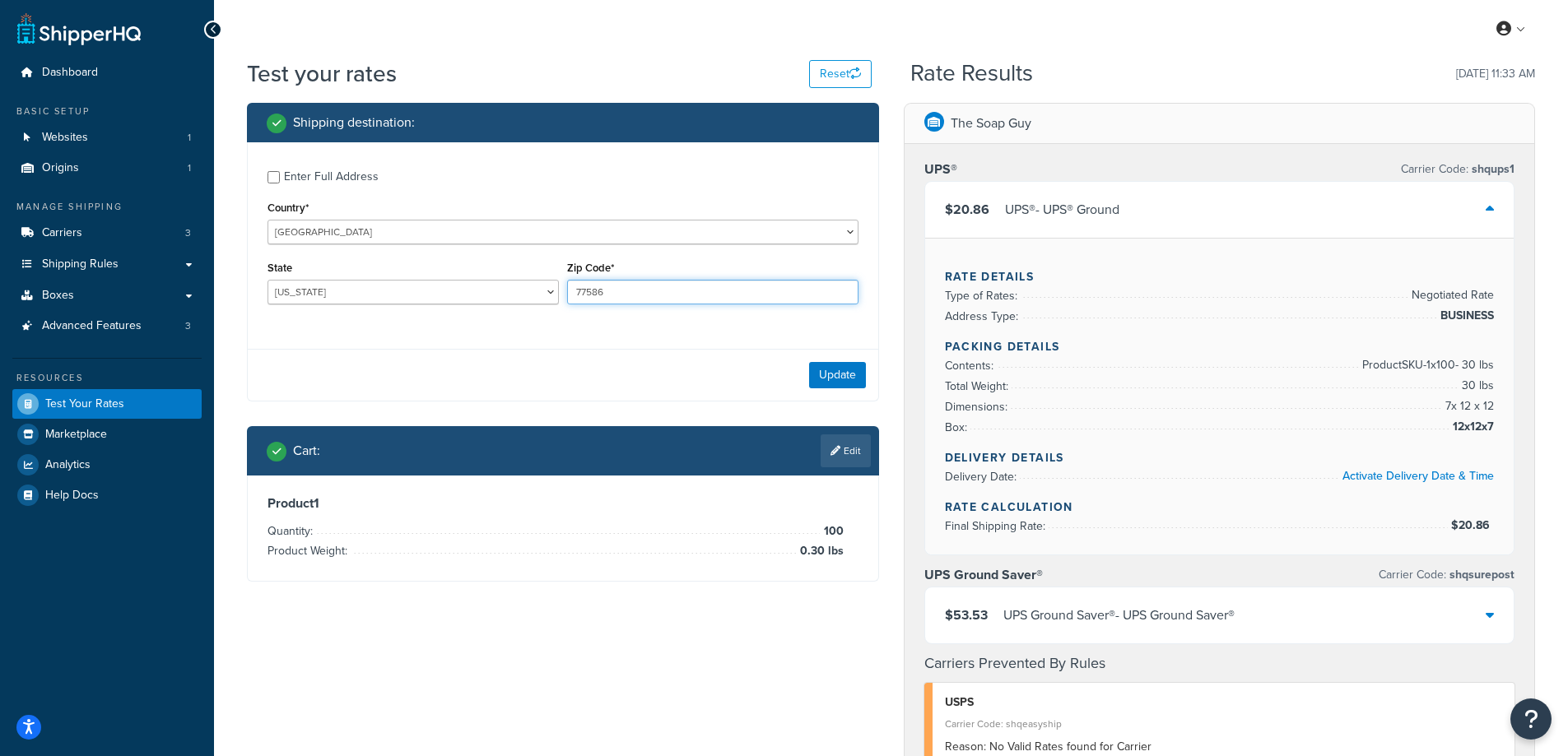
drag, startPoint x: 615, startPoint y: 288, endPoint x: 575, endPoint y: 288, distance: 40.0
click at [575, 288] on input "77586" at bounding box center [713, 291] width 291 height 24
paste input "68430"
type input "68430"
click at [521, 326] on div "Enter Full Address Country* United States United Kingdom Afghanistan Åland Isla…" at bounding box center [563, 239] width 631 height 194
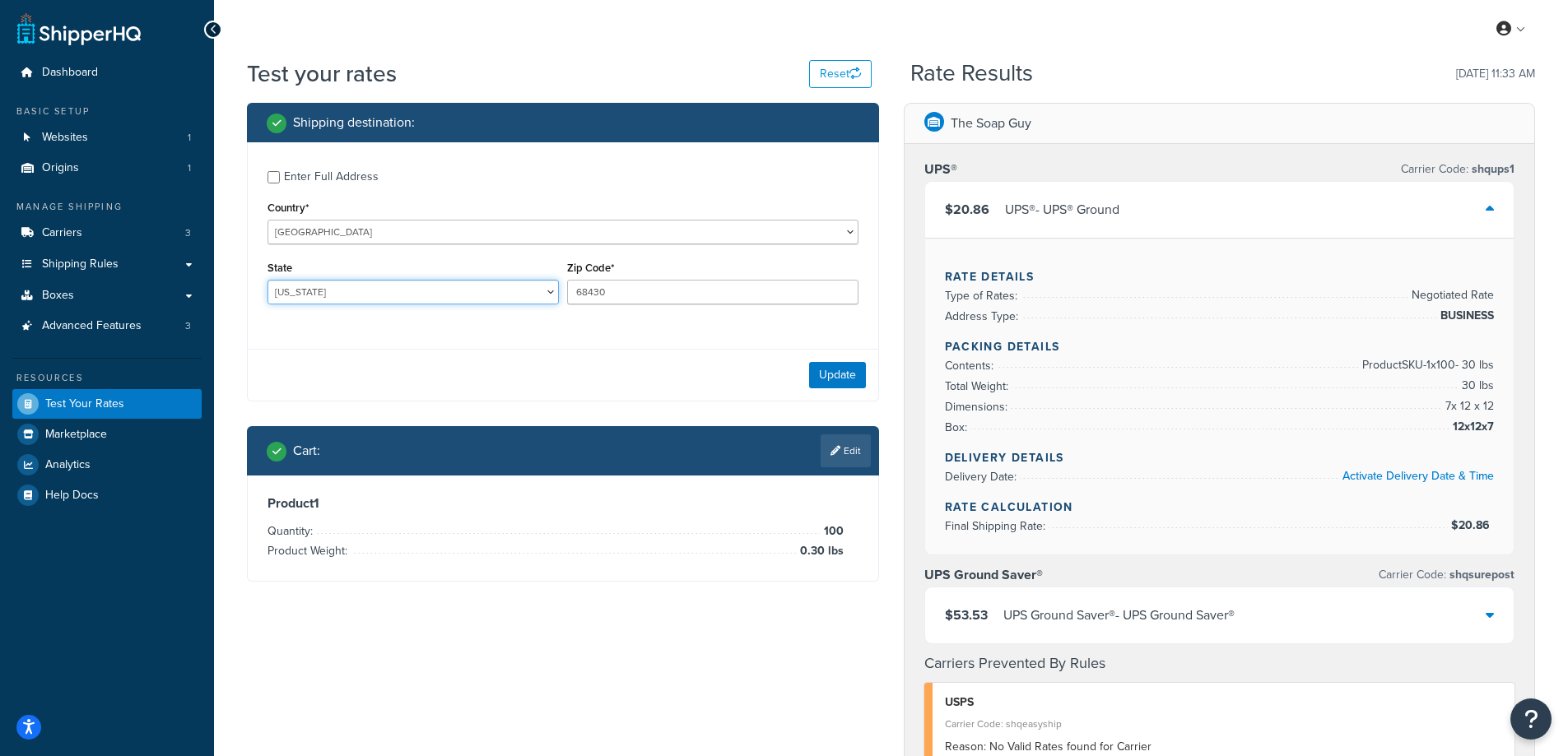
click at [379, 291] on select "Alabama Alaska American Samoa Arizona Arkansas Armed Forces Americas Armed Forc…" at bounding box center [413, 291] width 291 height 24
select select "NE"
click at [268, 279] on select "Alabama Alaska American Samoa Arizona Arkansas Armed Forces Americas Armed Forc…" at bounding box center [413, 291] width 291 height 24
click at [286, 327] on div "Enter Full Address Country* United States United Kingdom Afghanistan Åland Isla…" at bounding box center [563, 239] width 631 height 194
click at [829, 371] on button "Update" at bounding box center [837, 374] width 57 height 26
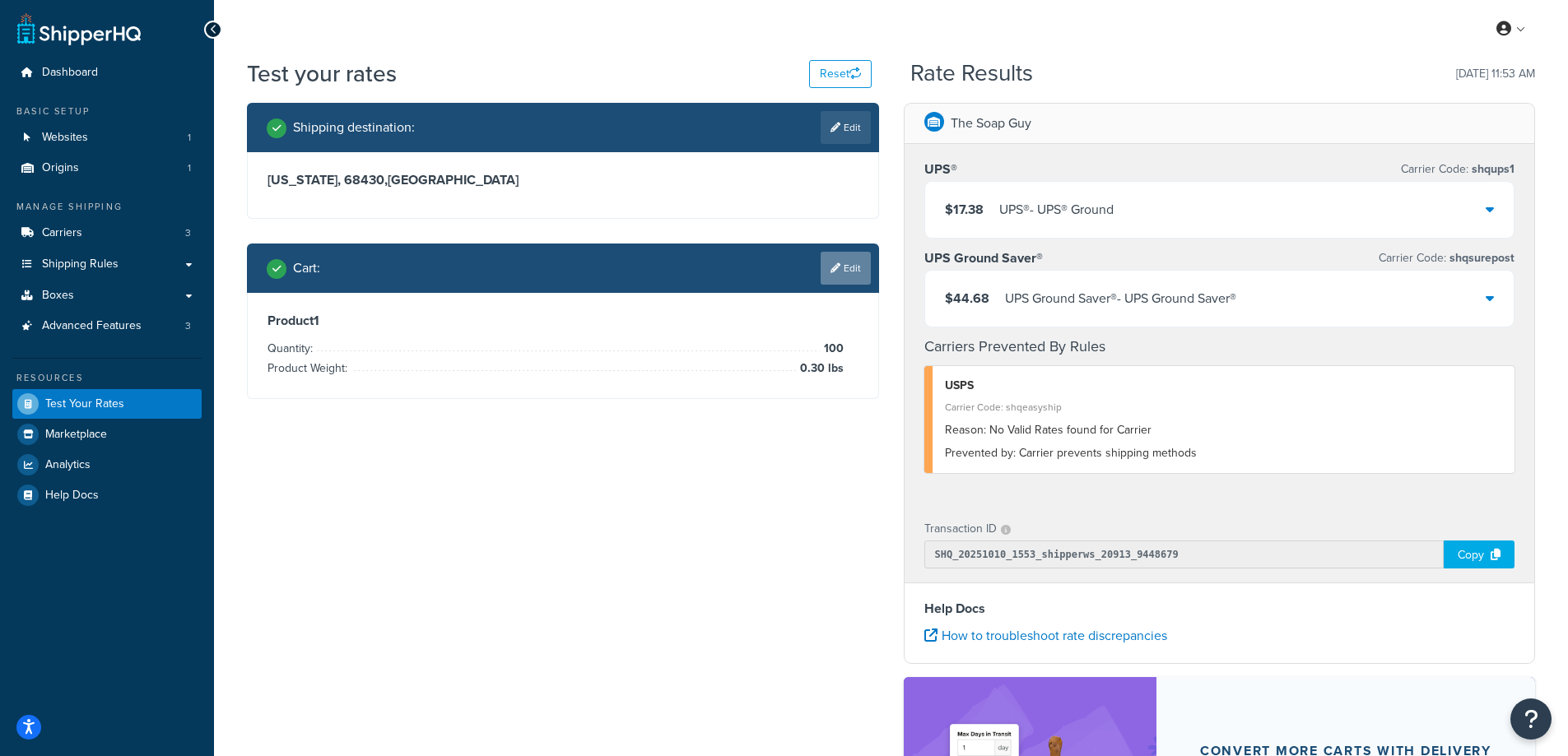
click at [861, 261] on link "Edit" at bounding box center [845, 268] width 50 height 33
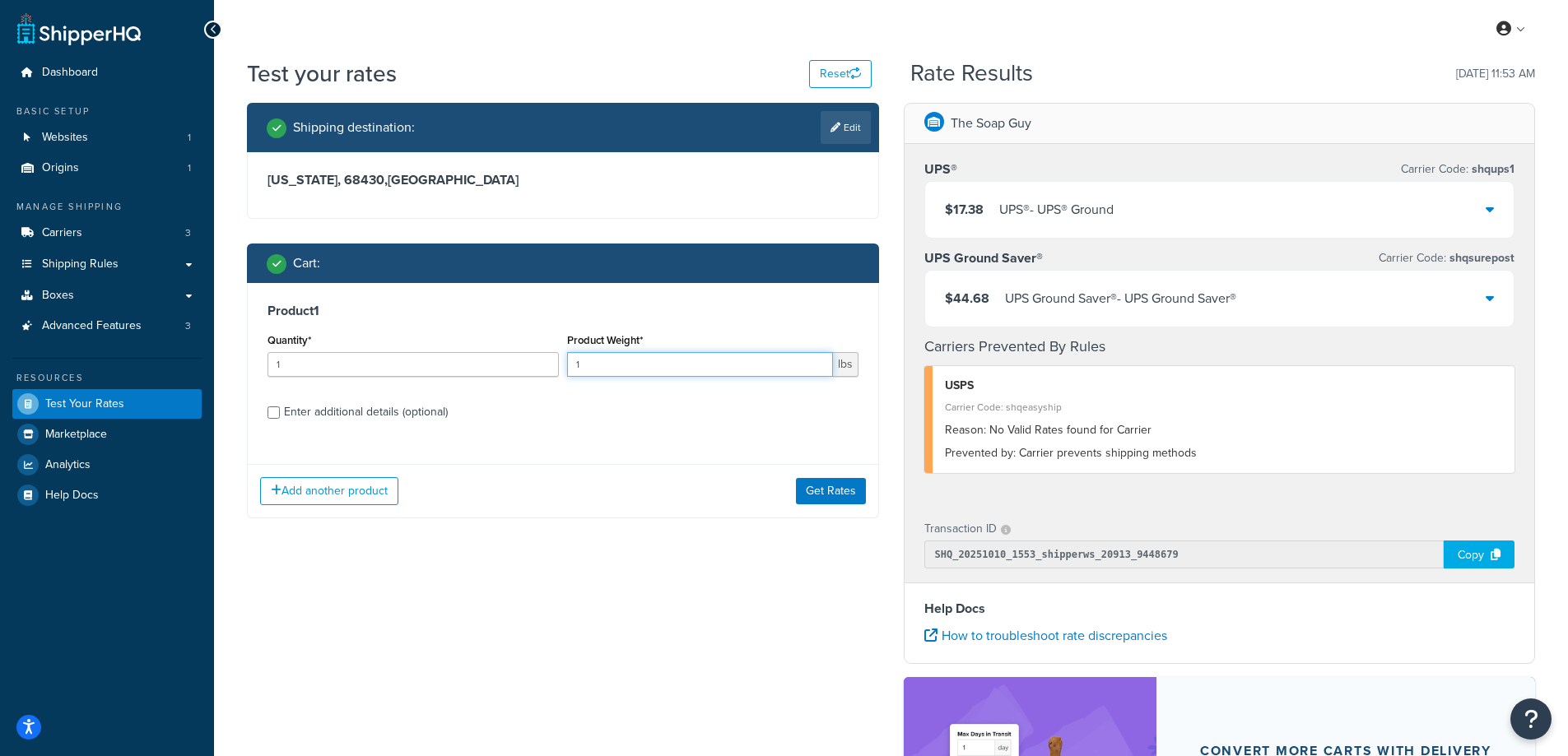
click at [563, 362] on div "Product Weight* 1 lbs" at bounding box center [712, 359] width 299 height 60
paste input "0.24"
type input "0.24"
click at [477, 360] on input "1" at bounding box center [413, 364] width 291 height 24
type input "100"
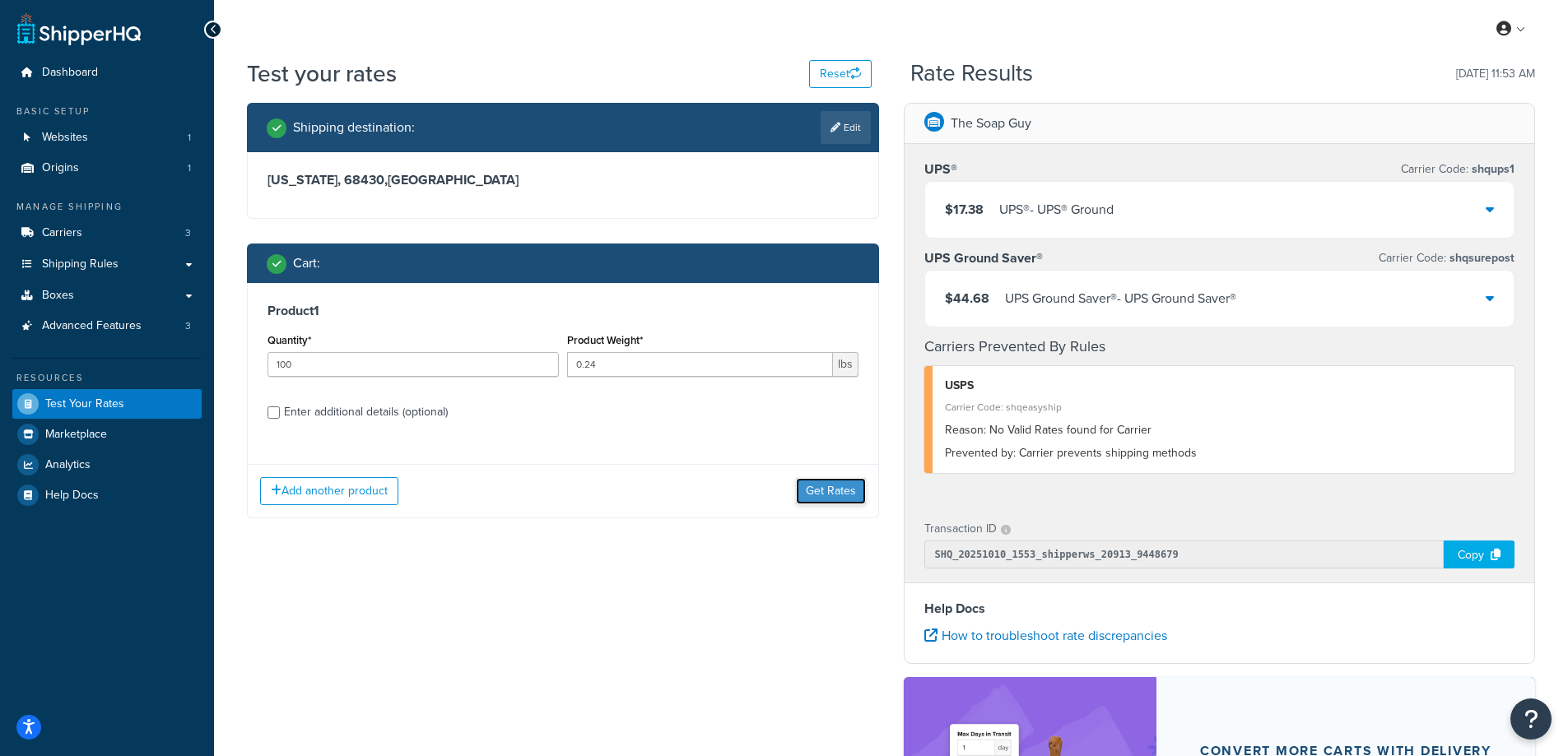
click at [806, 481] on button "Get Rates" at bounding box center [831, 491] width 70 height 26
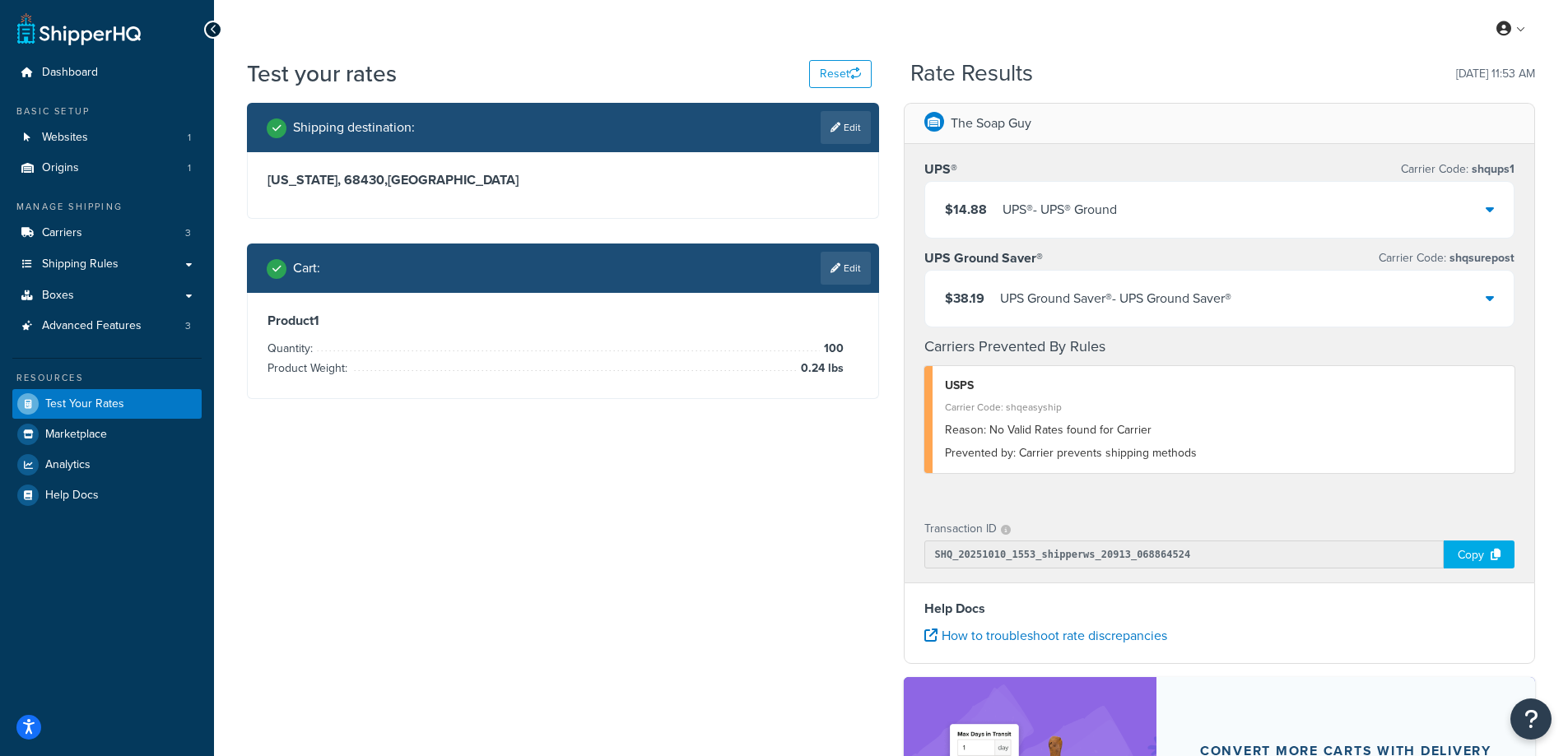
click at [1036, 210] on div "UPS® - UPS® Ground" at bounding box center [1060, 209] width 114 height 23
